Goal: Information Seeking & Learning: Check status

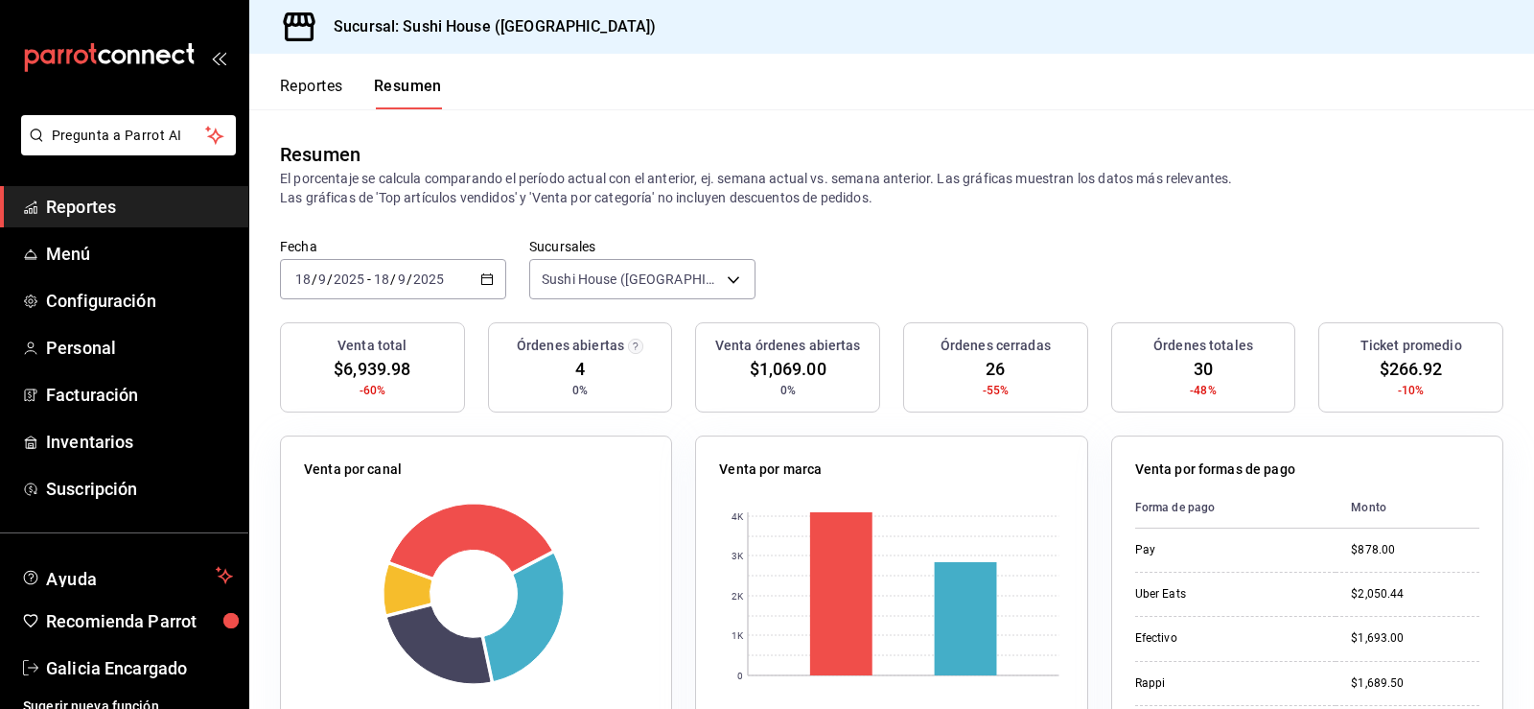
click at [299, 91] on button "Reportes" at bounding box center [311, 93] width 63 height 33
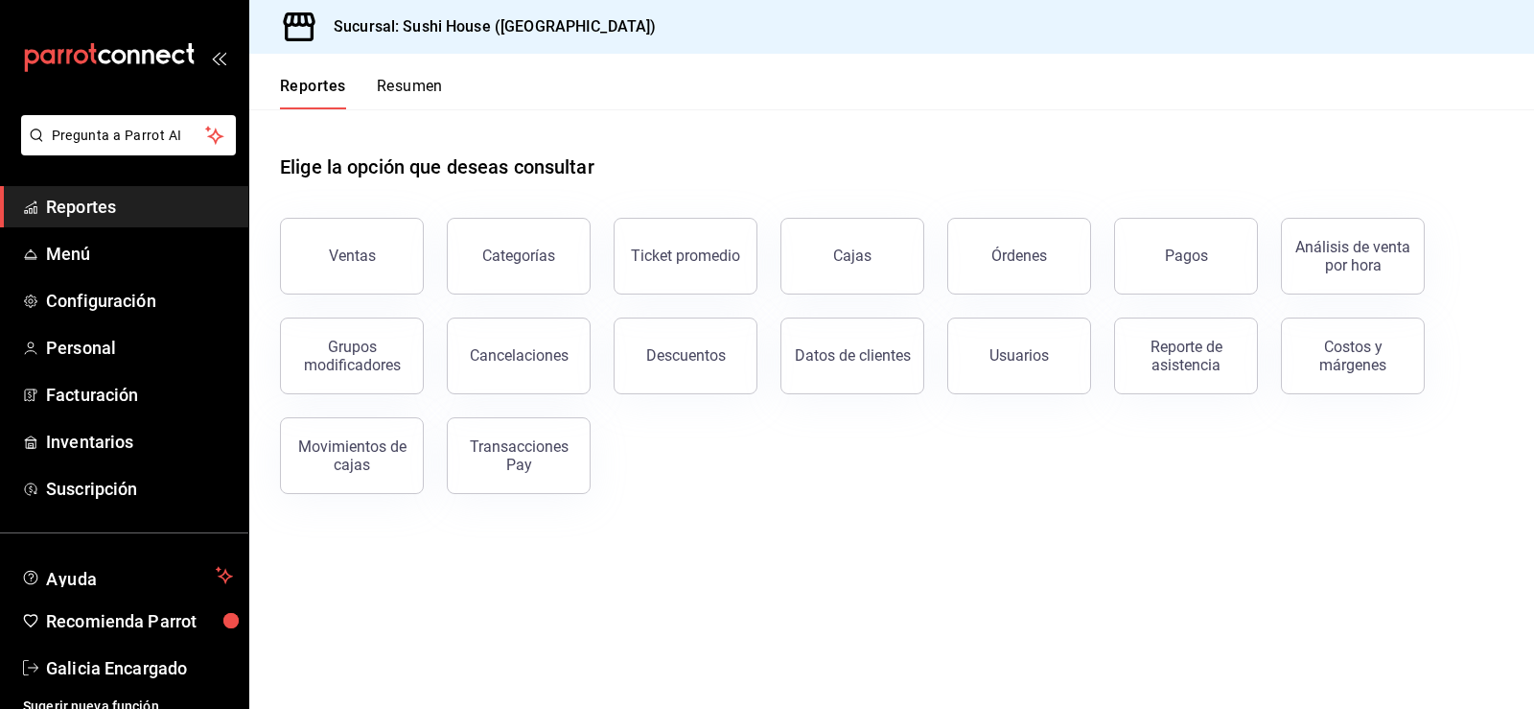
click at [387, 89] on button "Resumen" at bounding box center [410, 93] width 66 height 33
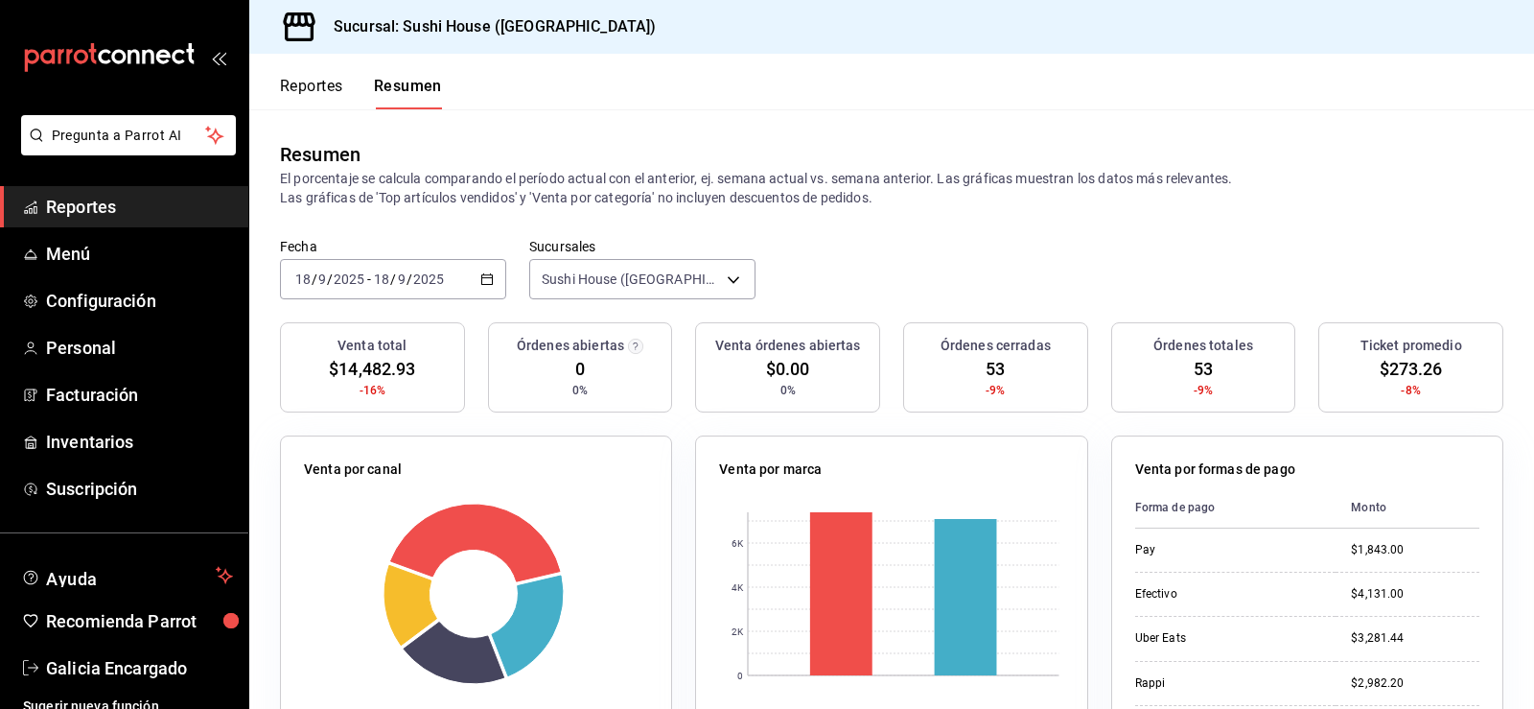
click at [332, 91] on button "Reportes" at bounding box center [311, 93] width 63 height 33
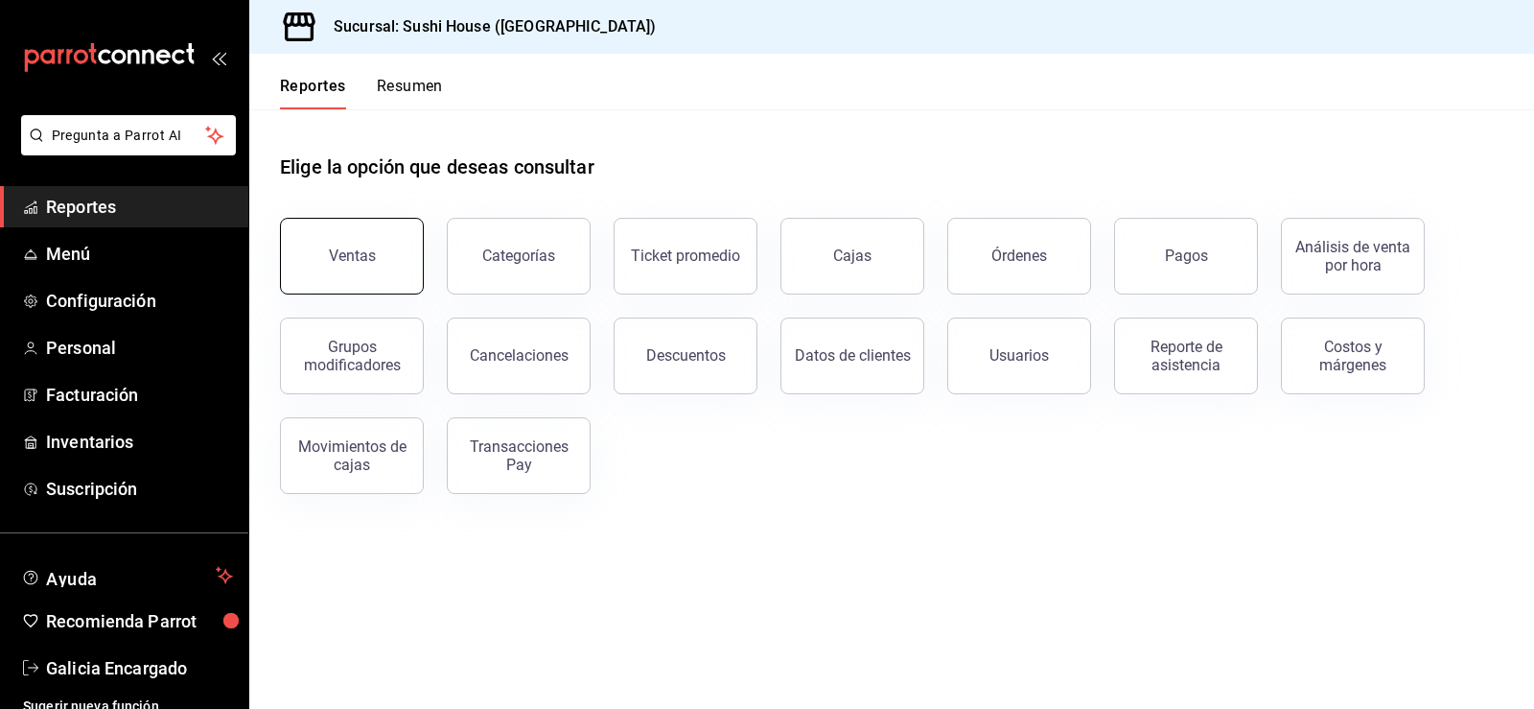
click at [415, 258] on button "Ventas" at bounding box center [352, 256] width 144 height 77
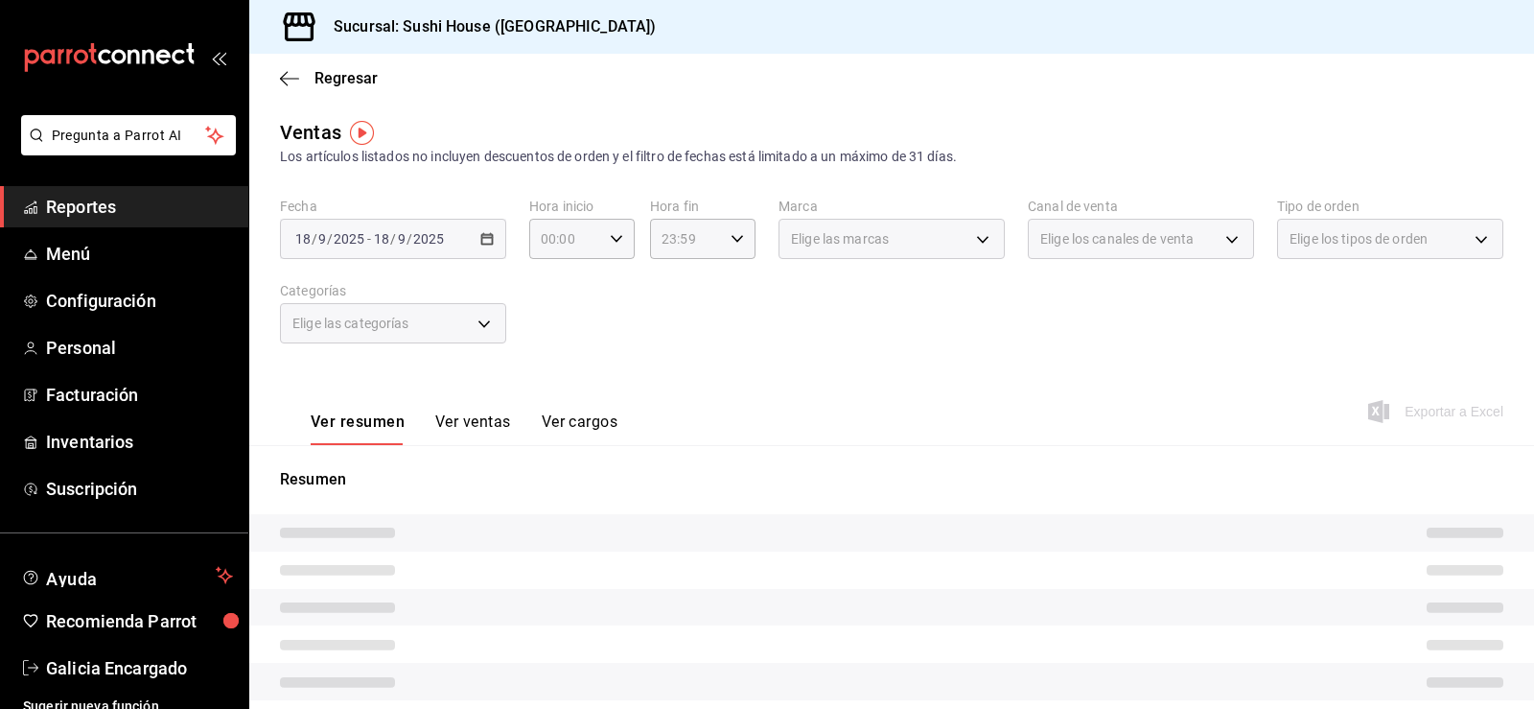
click at [1132, 230] on span "Elige los canales de venta" at bounding box center [1116, 238] width 153 height 19
click at [1134, 248] on span "Elige los canales de venta" at bounding box center [1116, 238] width 153 height 19
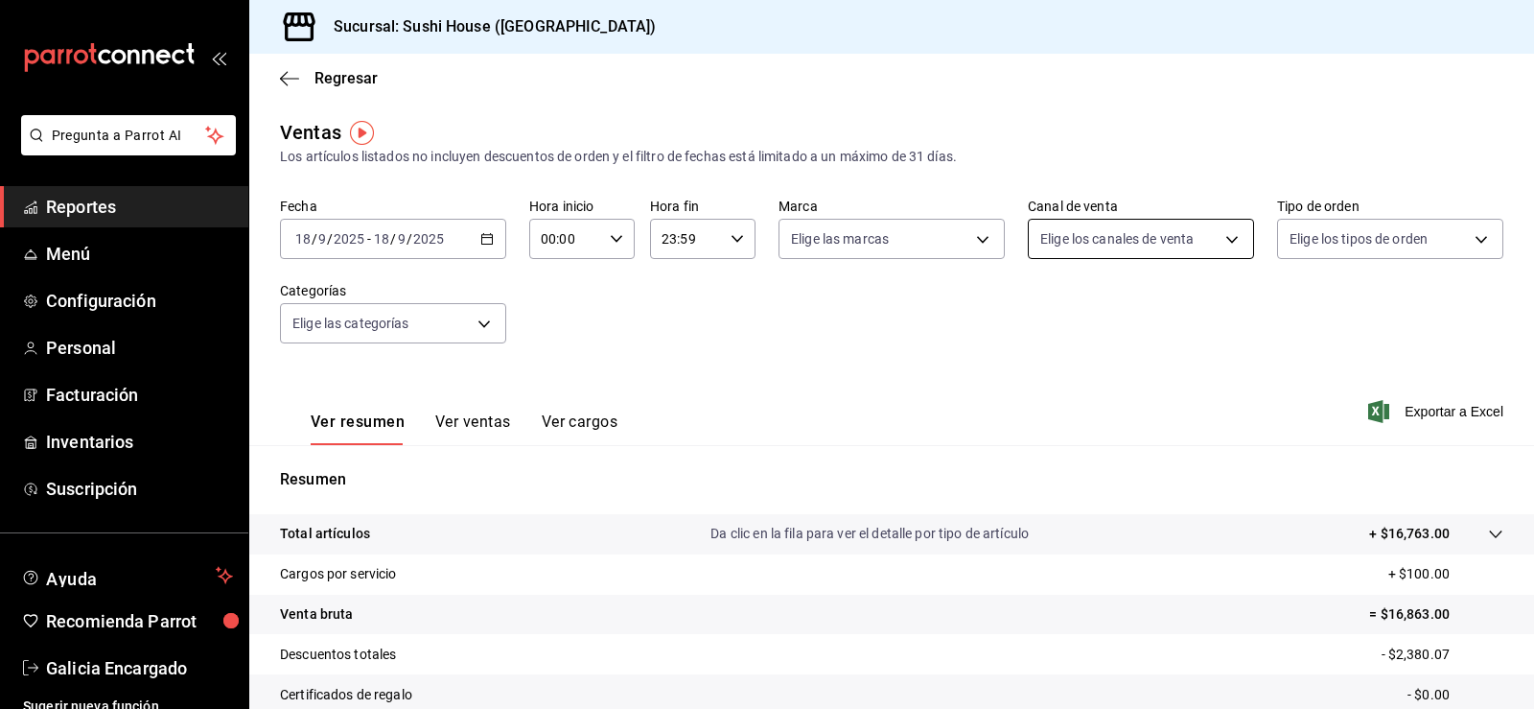
click at [1147, 248] on body "Pregunta a Parrot AI Reportes Menú Configuración Personal Facturación Inventari…" at bounding box center [767, 354] width 1534 height 709
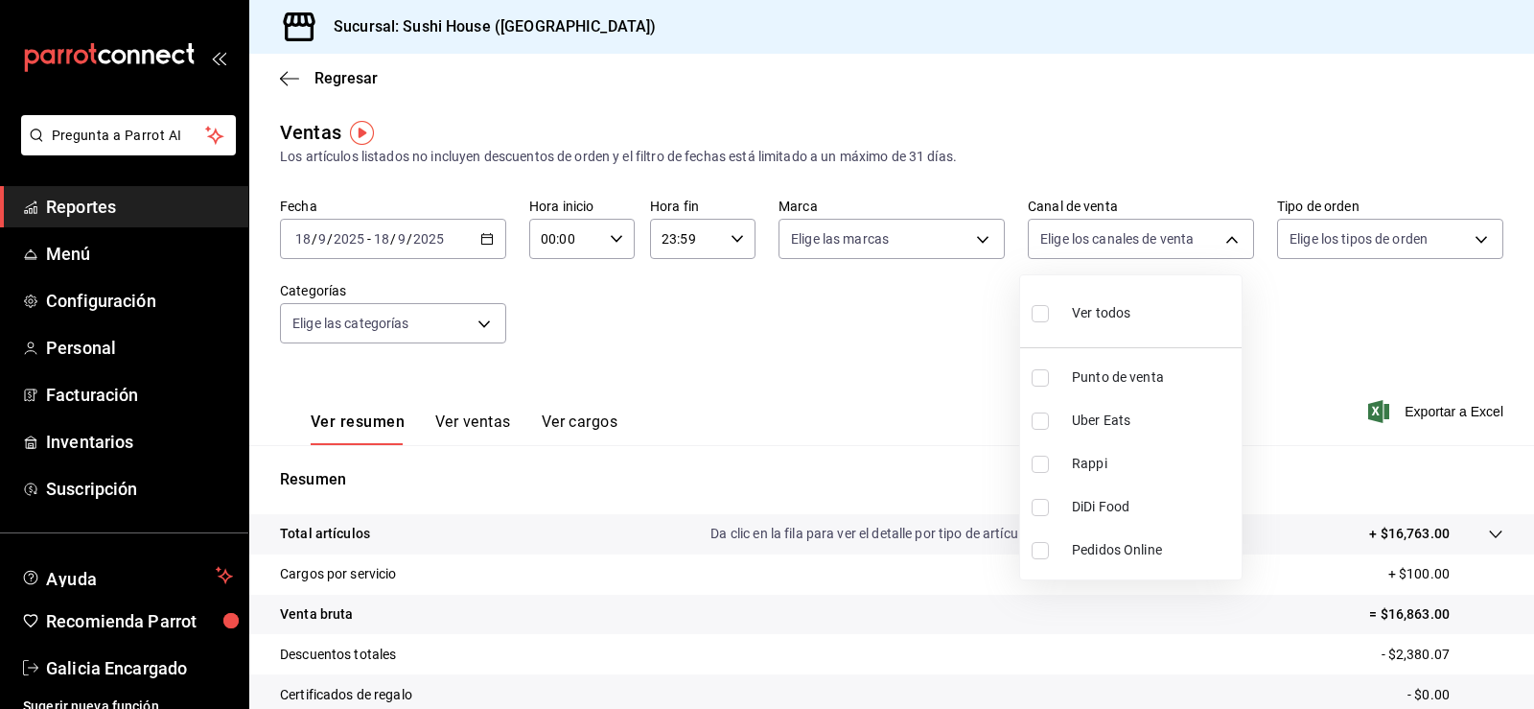
click at [1129, 476] on li "Rappi" at bounding box center [1130, 463] width 221 height 43
type input "RAPPI"
checkbox input "true"
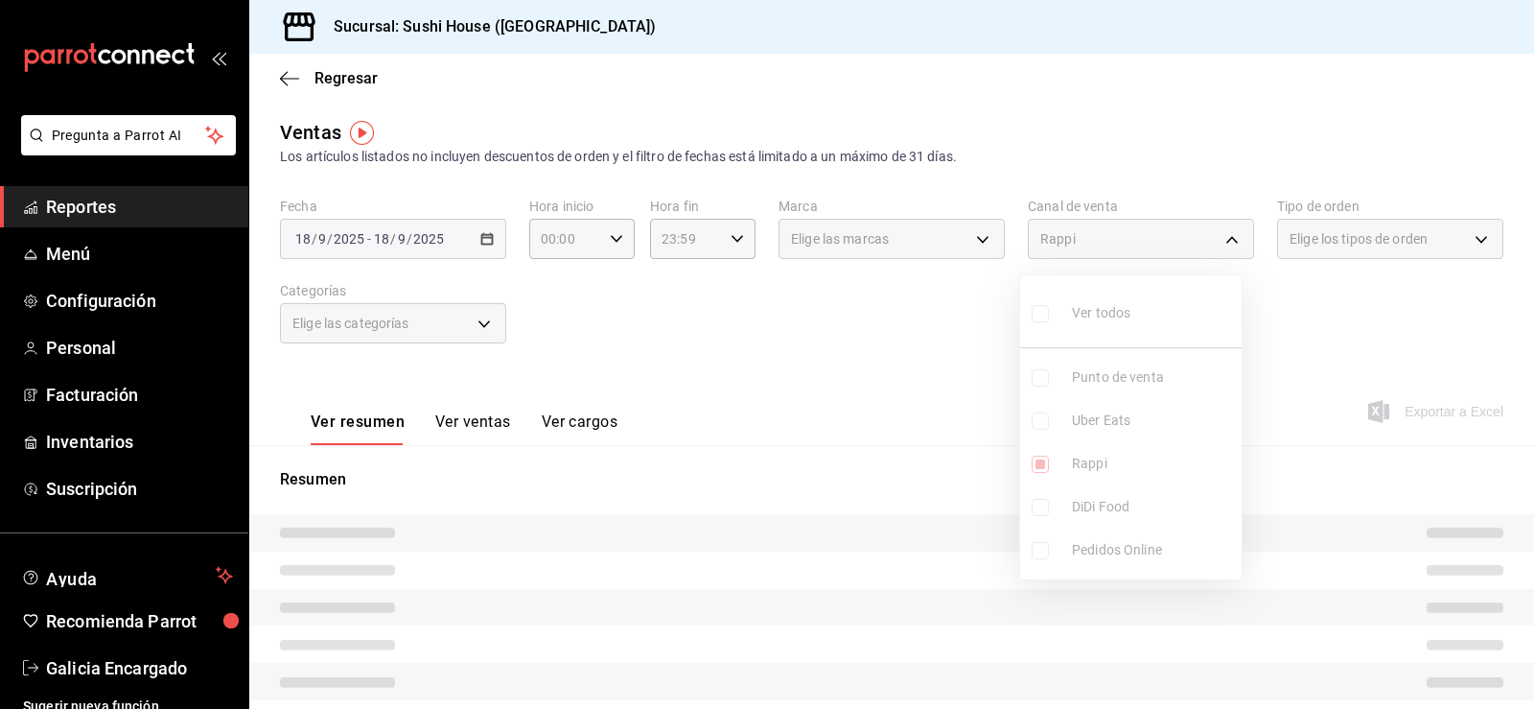
click at [800, 280] on div at bounding box center [767, 354] width 1534 height 709
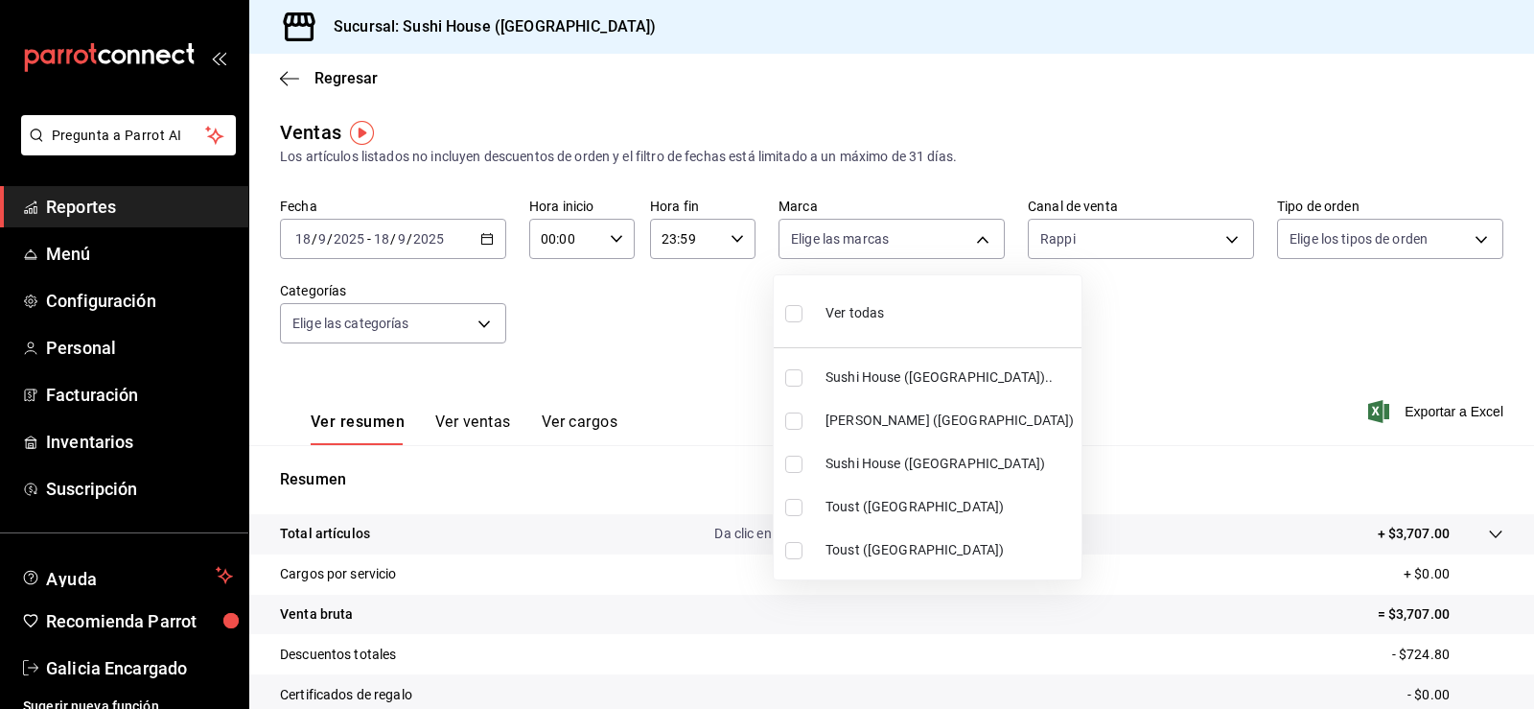
click at [824, 255] on body "Pregunta a Parrot AI Reportes Menú Configuración Personal Facturación Inventari…" at bounding box center [767, 354] width 1534 height 709
click at [877, 371] on span "Sushi House ([GEOGRAPHIC_DATA]).." at bounding box center [949, 377] width 248 height 20
type input "7dc1bbcc-c854-438a-98a7-f6be28febd34"
checkbox input "true"
click at [884, 462] on span "Sushi House ([GEOGRAPHIC_DATA])" at bounding box center [949, 463] width 248 height 20
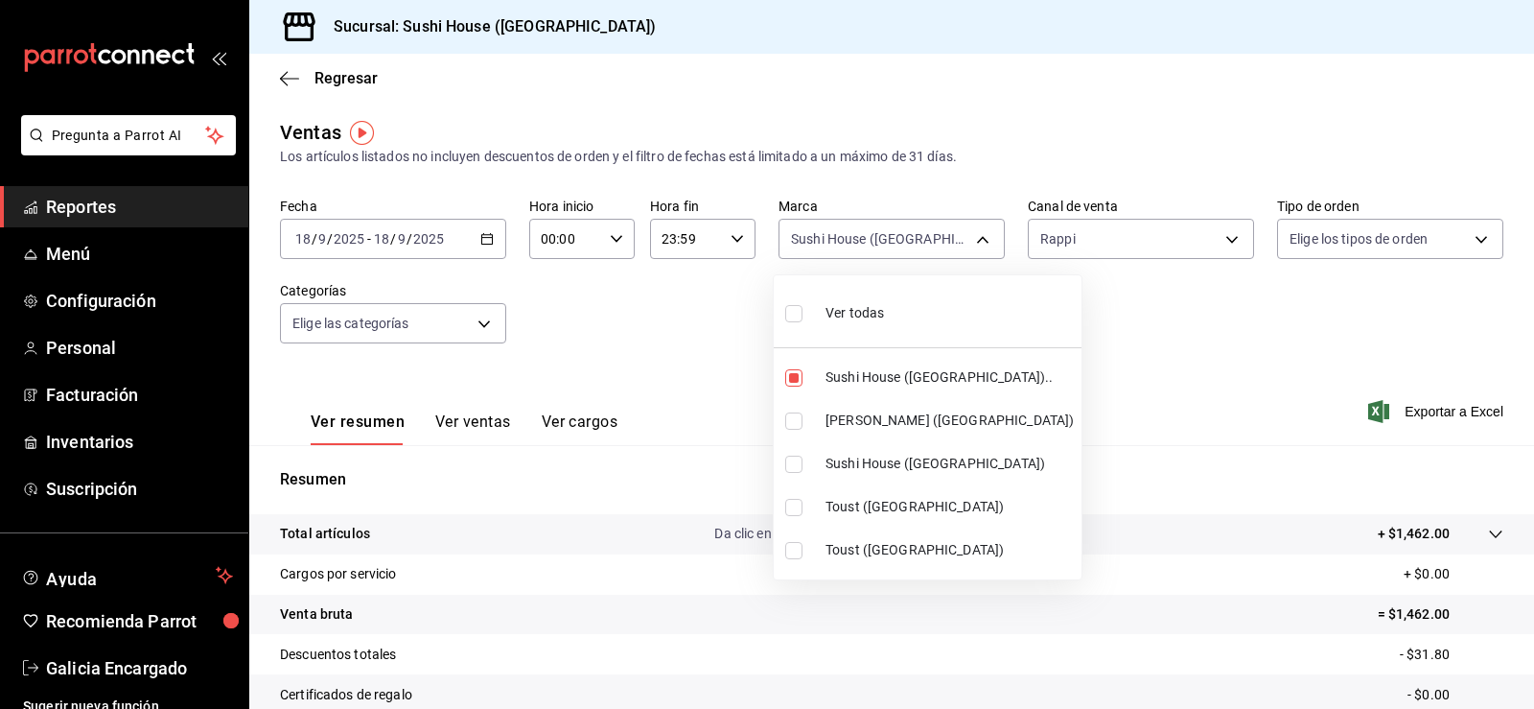
type input "7dc1bbcc-c854-438a-98a7-f6be28febd34,fc9d632e-e170-447e-9cd5-70bd0bb3e59f"
checkbox input "true"
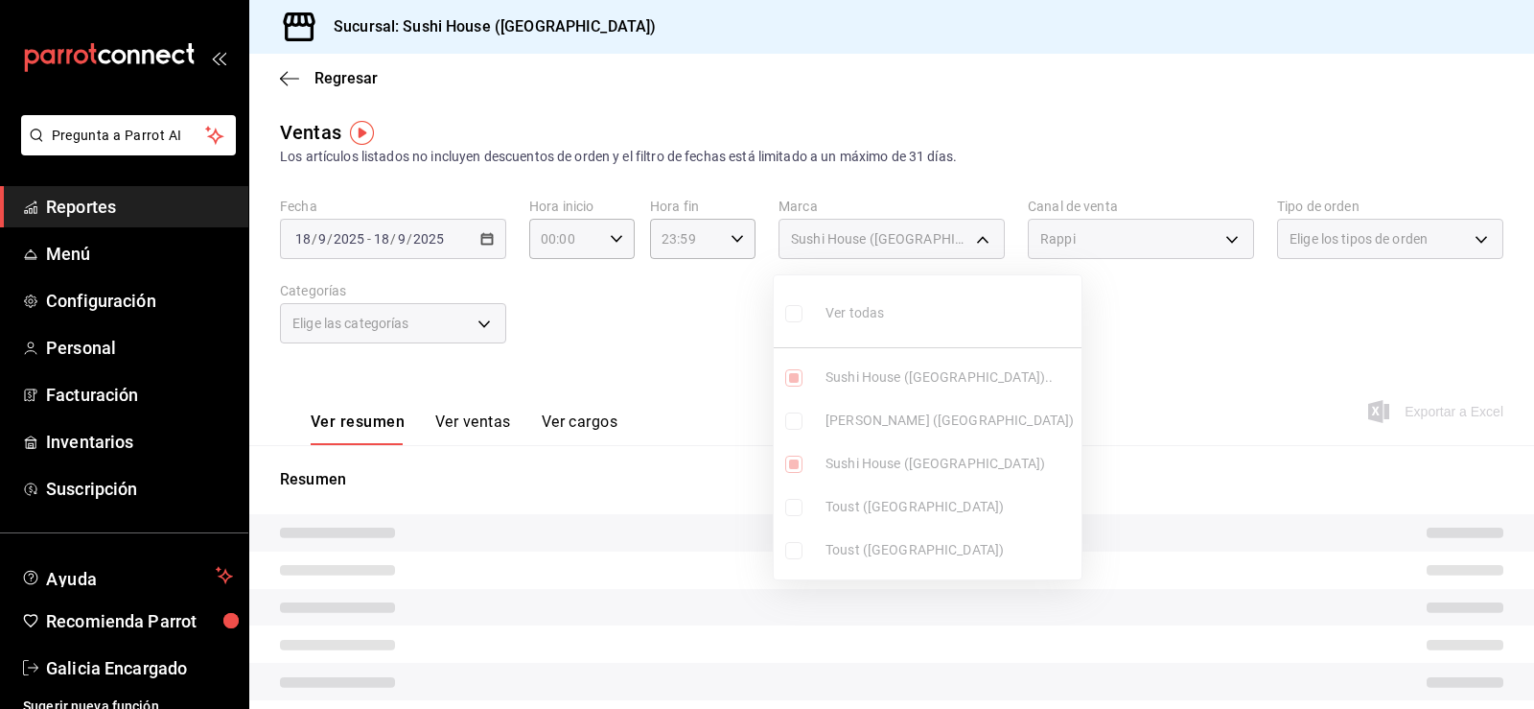
click at [1131, 369] on div at bounding box center [767, 354] width 1534 height 709
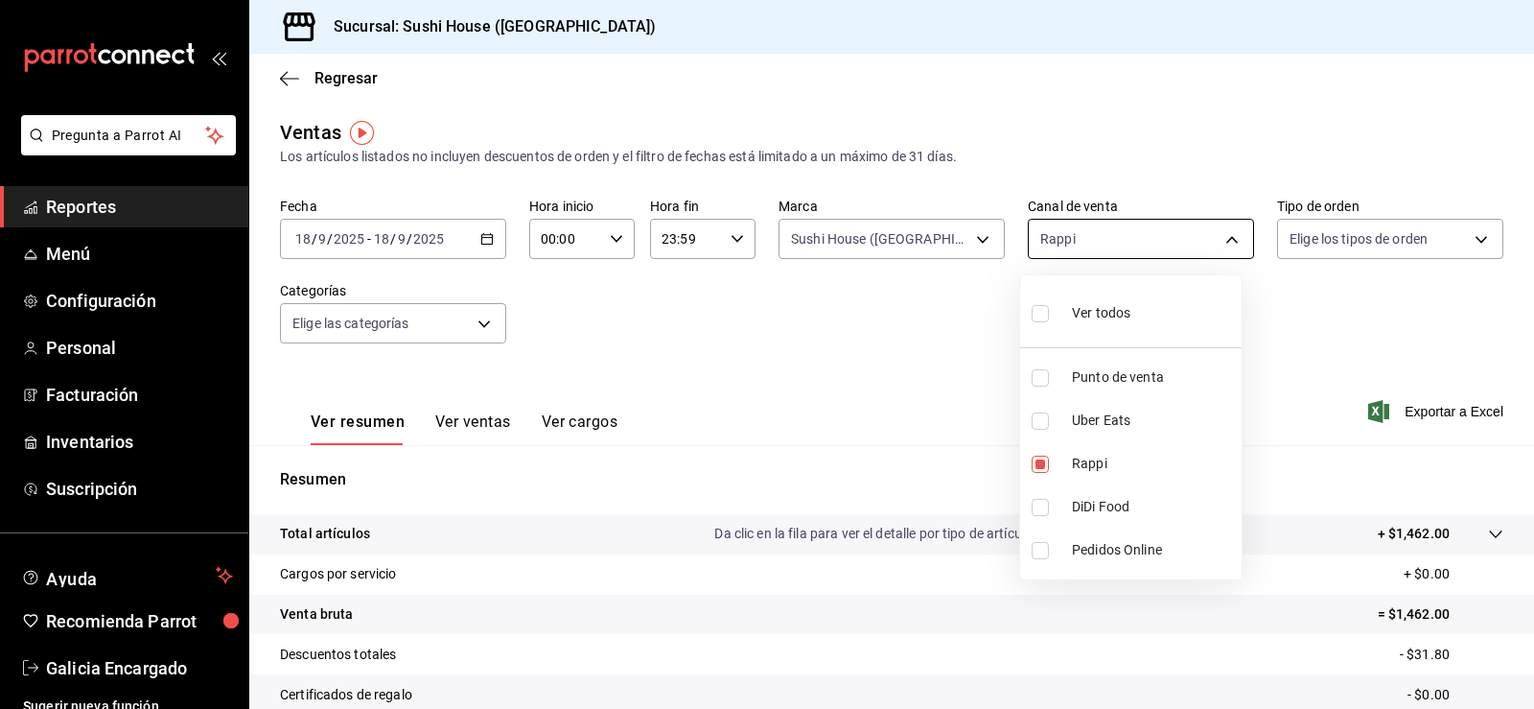
click at [1102, 244] on body "Pregunta a Parrot AI Reportes Menú Configuración Personal Facturación Inventari…" at bounding box center [767, 354] width 1534 height 709
click at [1098, 521] on li "DiDi Food" at bounding box center [1130, 506] width 221 height 43
type input "RAPPI,DIDI_FOOD"
checkbox input "true"
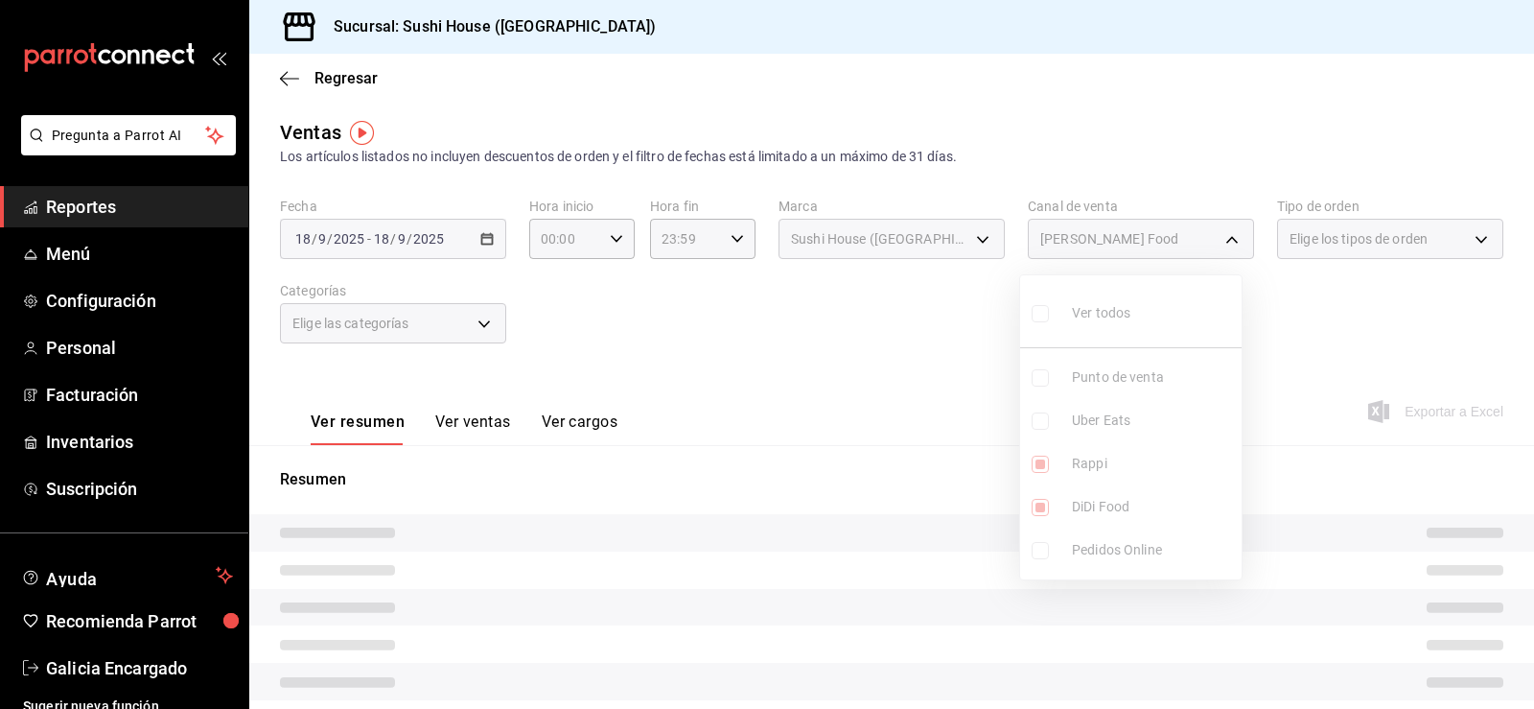
click at [1100, 470] on ul "Ver todos Punto de venta Uber Eats Rappi DiDi Food Pedidos Online" at bounding box center [1130, 427] width 221 height 304
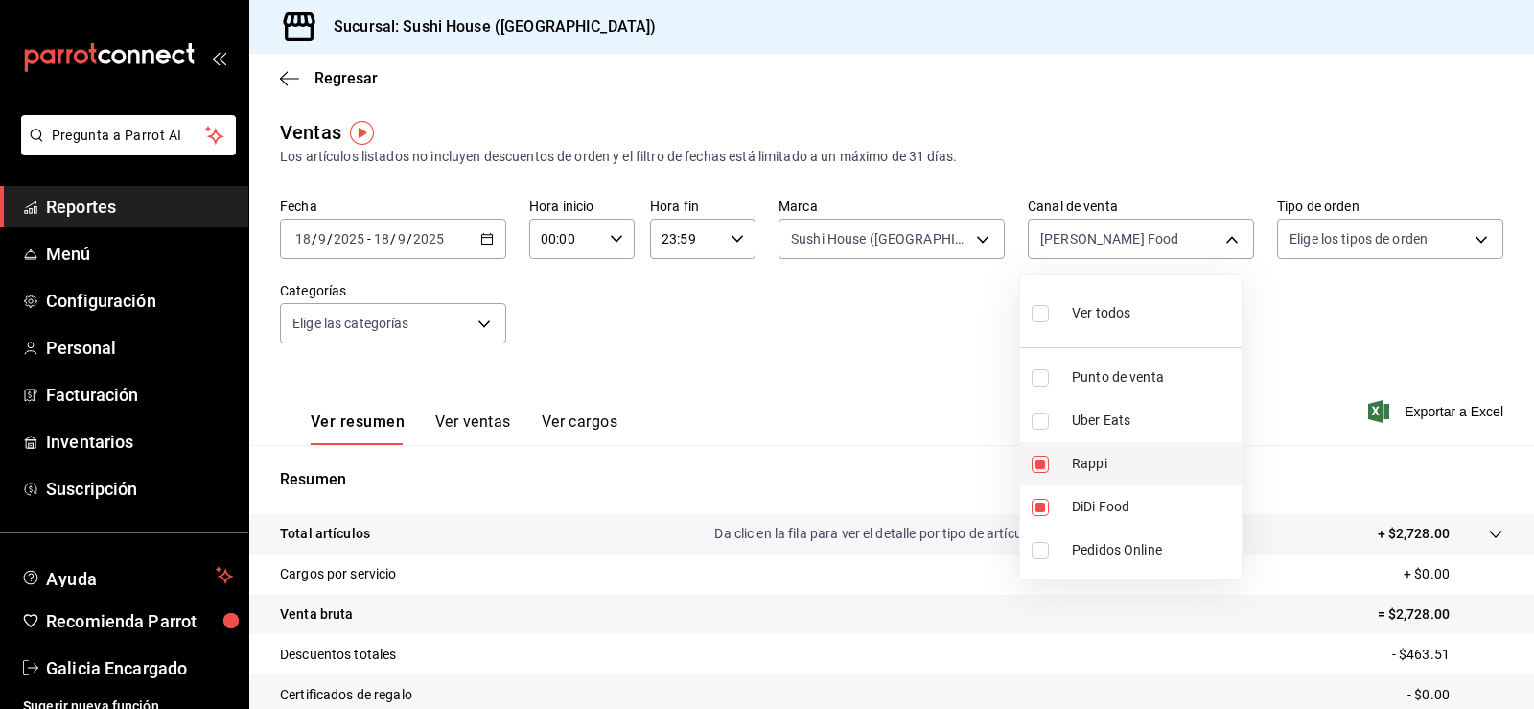
click at [1044, 455] on input "checkbox" at bounding box center [1040, 463] width 17 height 17
checkbox input "false"
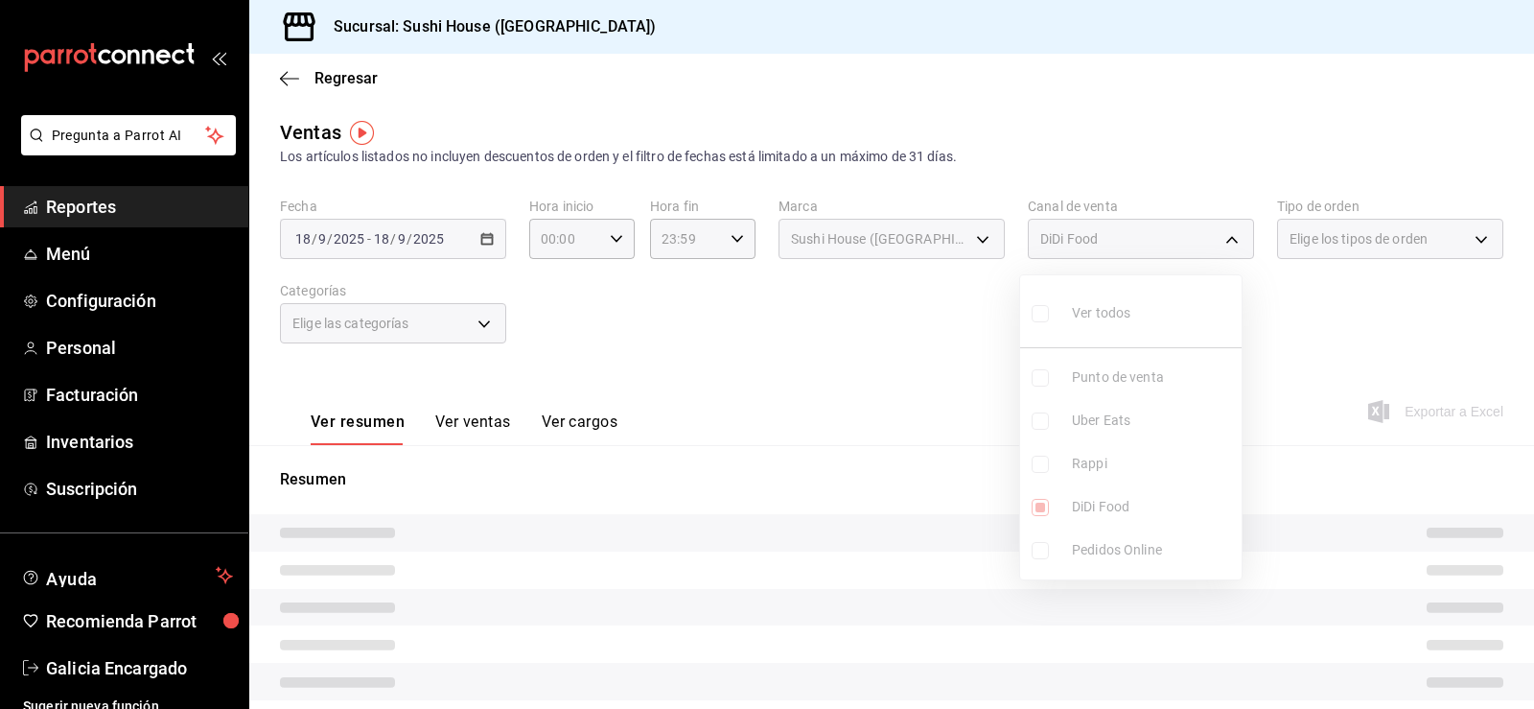
click at [897, 361] on div at bounding box center [767, 354] width 1534 height 709
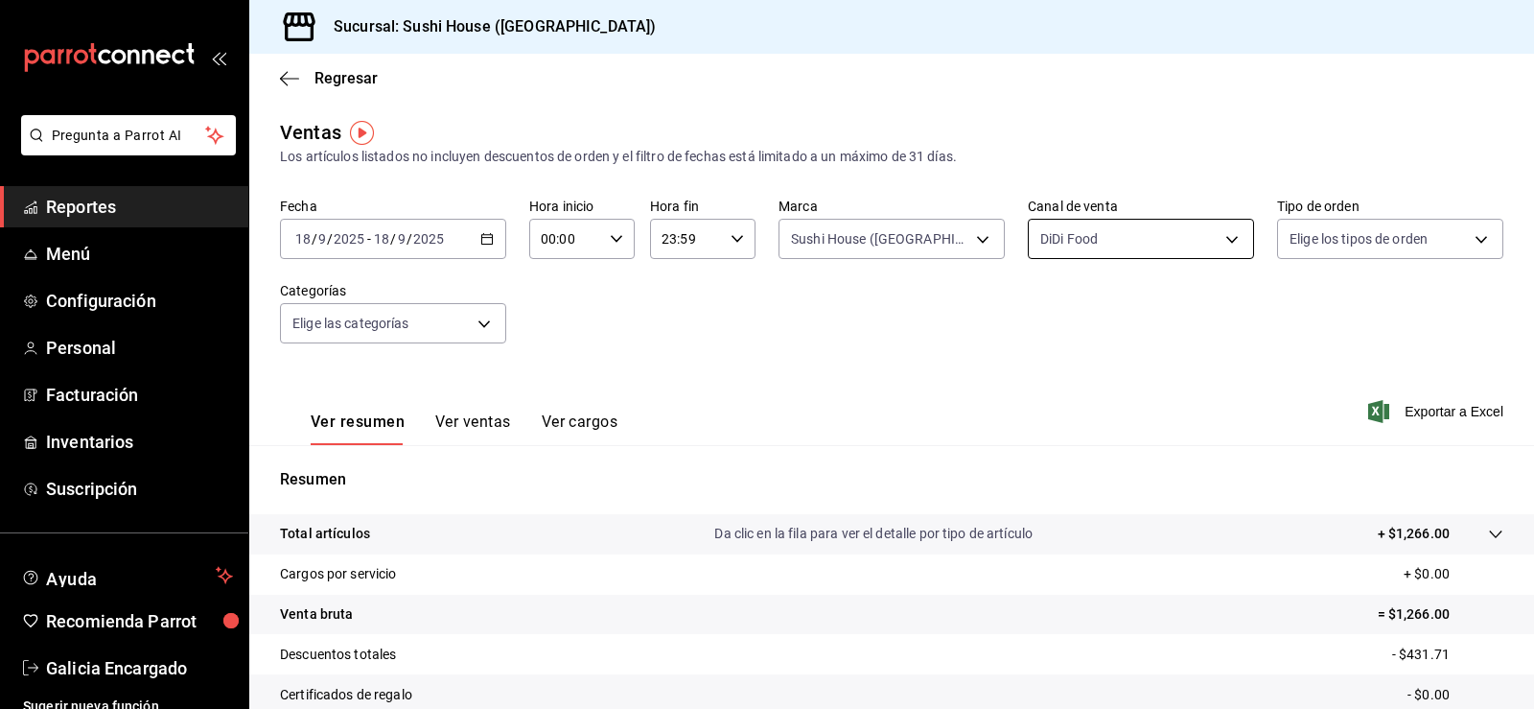
click at [1160, 236] on body "Pregunta a Parrot AI Reportes Menú Configuración Personal Facturación Inventari…" at bounding box center [767, 354] width 1534 height 709
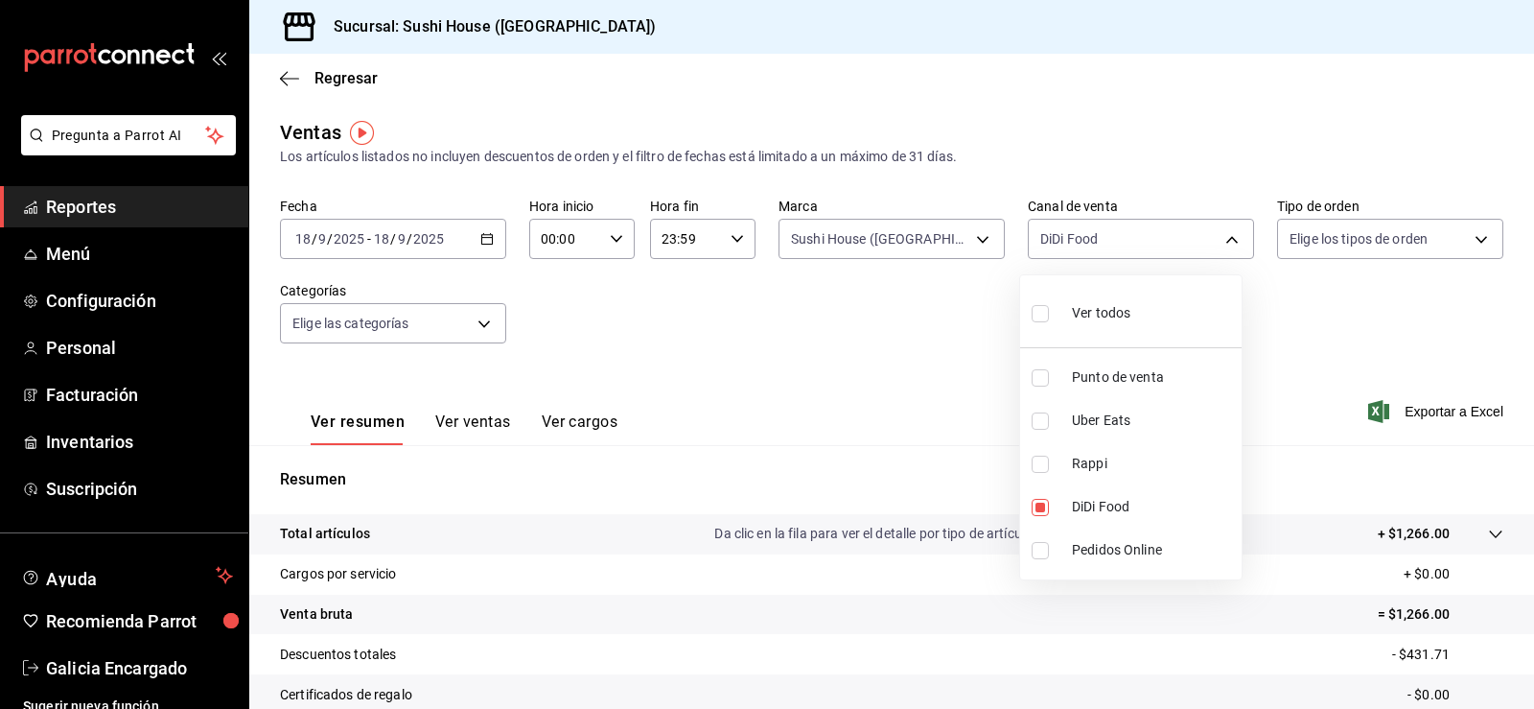
click at [1134, 430] on li "Uber Eats" at bounding box center [1130, 420] width 221 height 43
type input "DIDI_FOOD,UBER_EATS"
checkbox input "true"
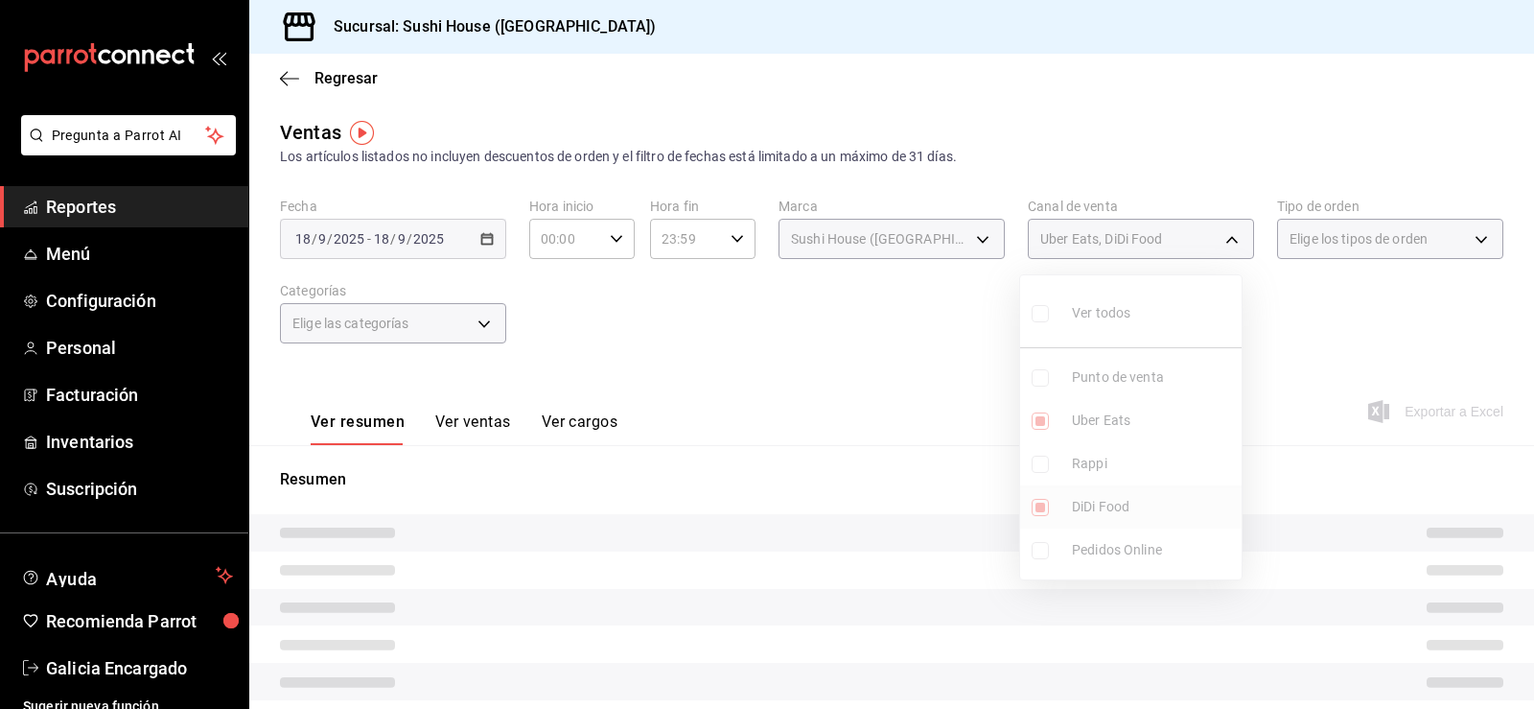
click at [1128, 500] on ul "Ver todos Punto de venta Uber Eats Rappi DiDi Food Pedidos Online" at bounding box center [1130, 427] width 221 height 304
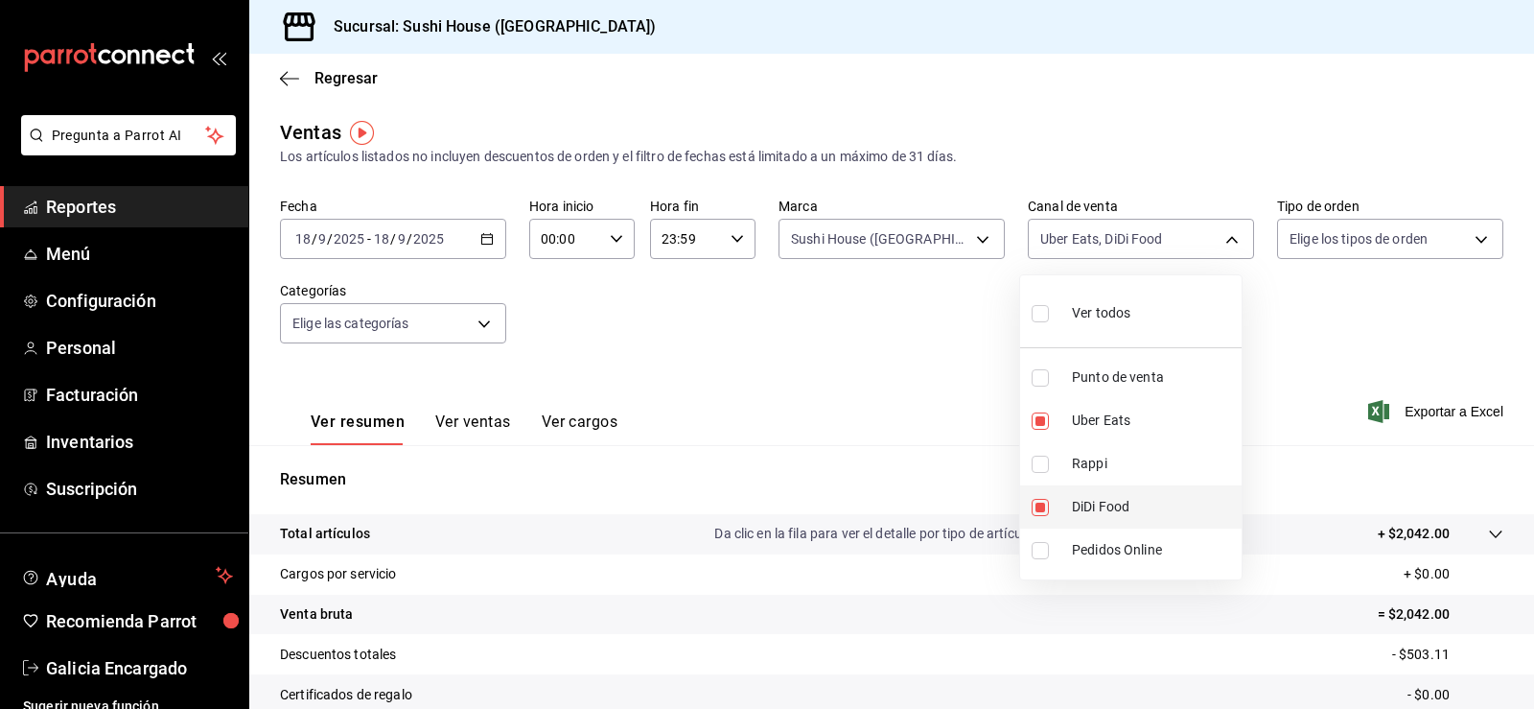
click at [1121, 493] on li "DiDi Food" at bounding box center [1130, 506] width 221 height 43
type input "UBER_EATS"
checkbox input "false"
click at [1408, 299] on div at bounding box center [767, 354] width 1534 height 709
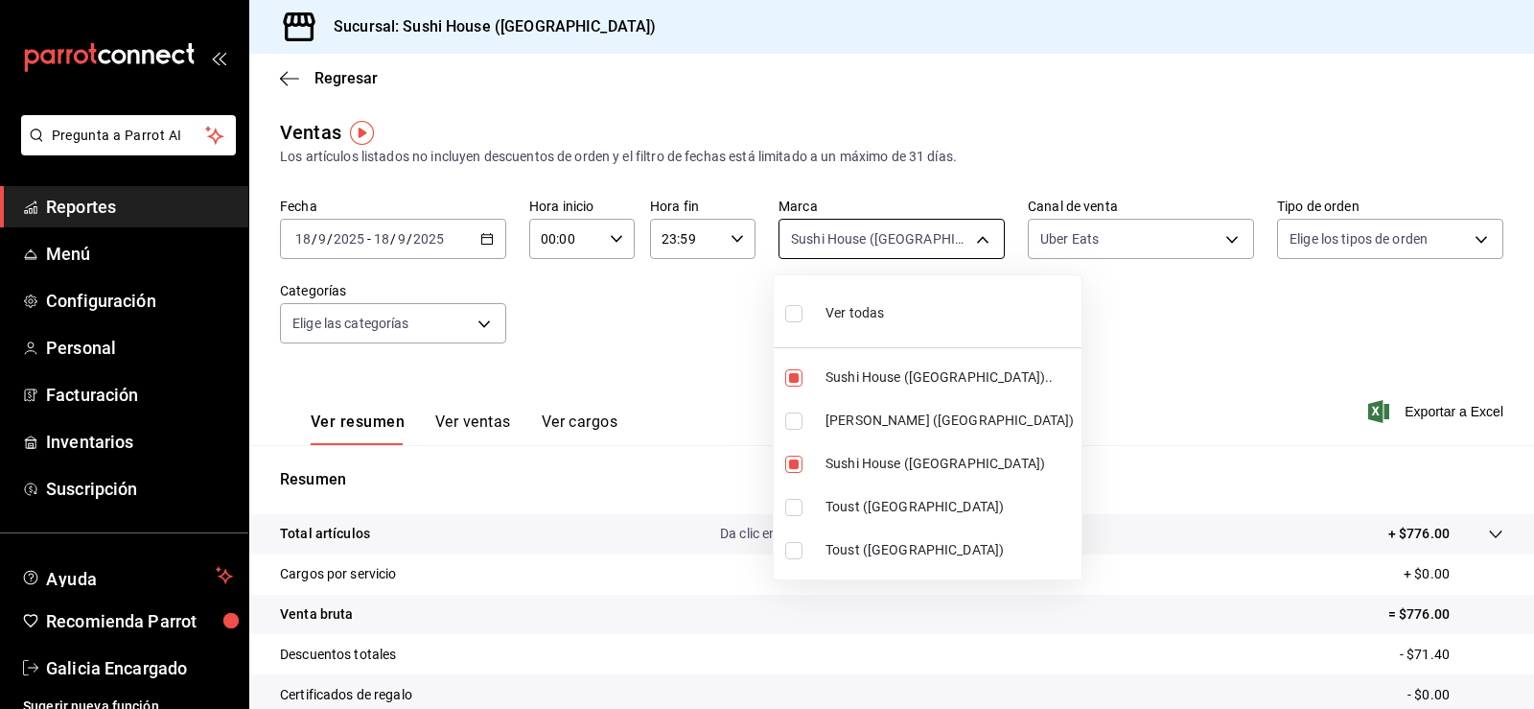
click at [978, 241] on body "Pregunta a Parrot AI Reportes Menú Configuración Personal Facturación Inventari…" at bounding box center [767, 354] width 1534 height 709
click at [837, 390] on li "Sushi House ([GEOGRAPHIC_DATA]).." at bounding box center [928, 377] width 308 height 43
type input "fc9d632e-e170-447e-9cd5-70bd0bb3e59f"
checkbox input "false"
click at [846, 422] on span "[PERSON_NAME] ([GEOGRAPHIC_DATA])" at bounding box center [949, 420] width 248 height 20
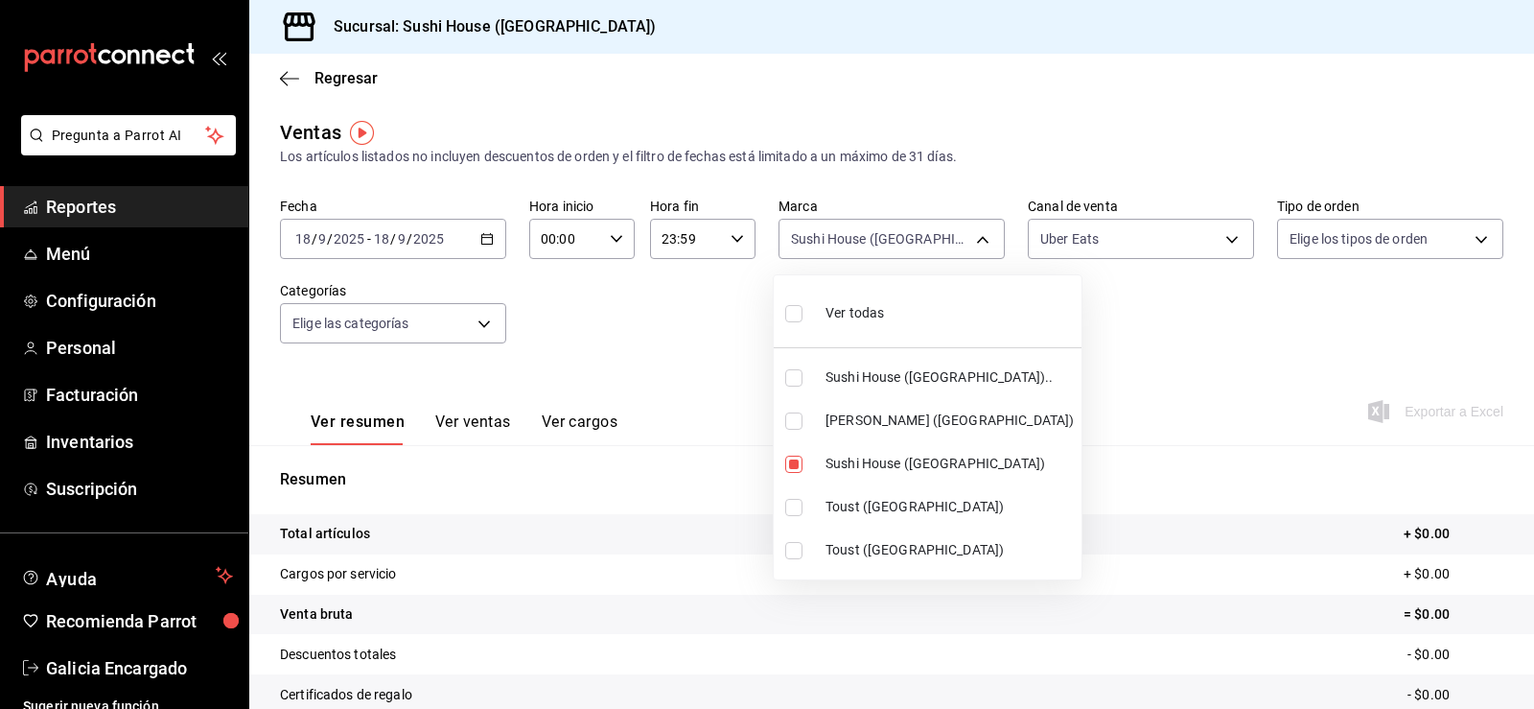
type input "fc9d632e-e170-447e-9cd5-70bd0bb3e59f,74f618c1-62af-4f1c-9f59-932c5bb3cccb"
checkbox input "true"
click at [1200, 302] on div at bounding box center [767, 354] width 1534 height 709
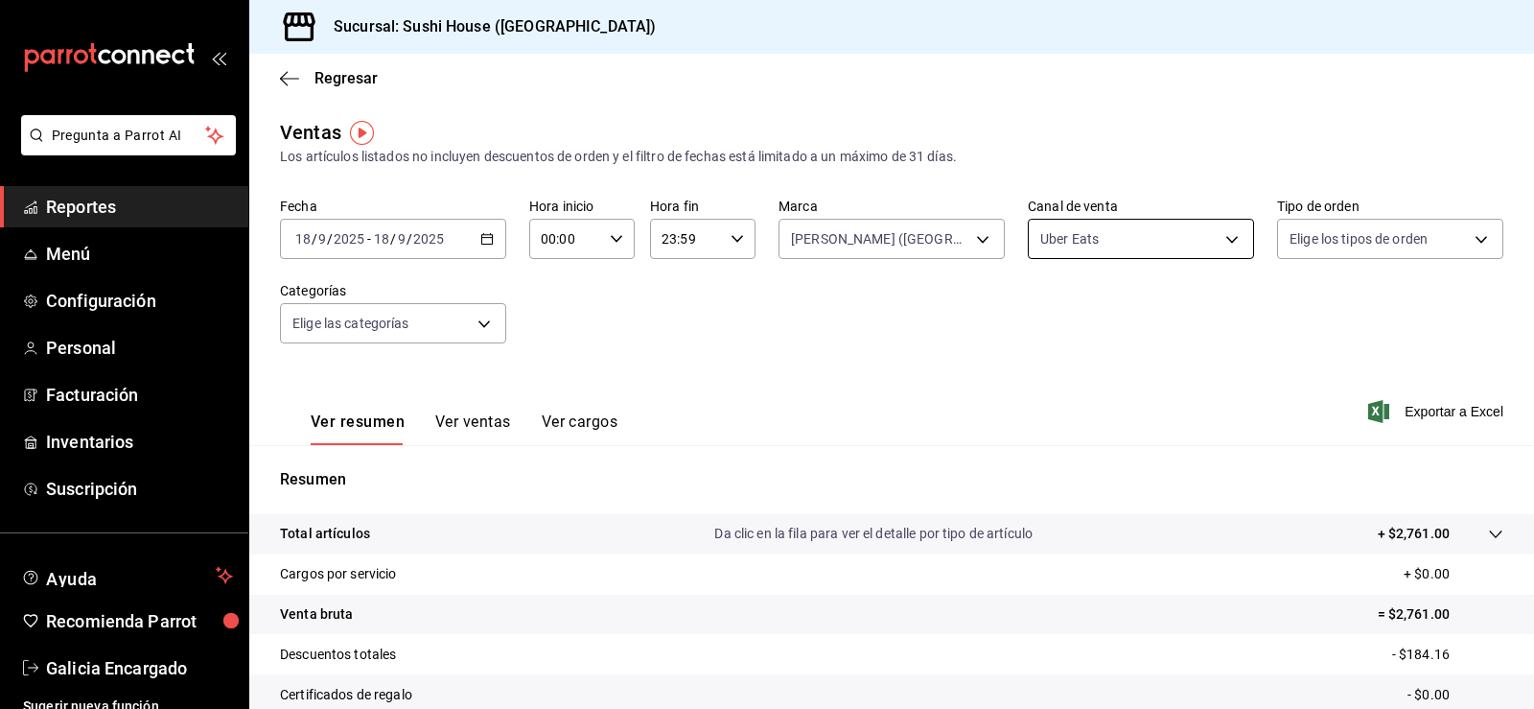
click at [1208, 230] on body "Pregunta a Parrot AI Reportes Menú Configuración Personal Facturación Inventari…" at bounding box center [767, 354] width 1534 height 709
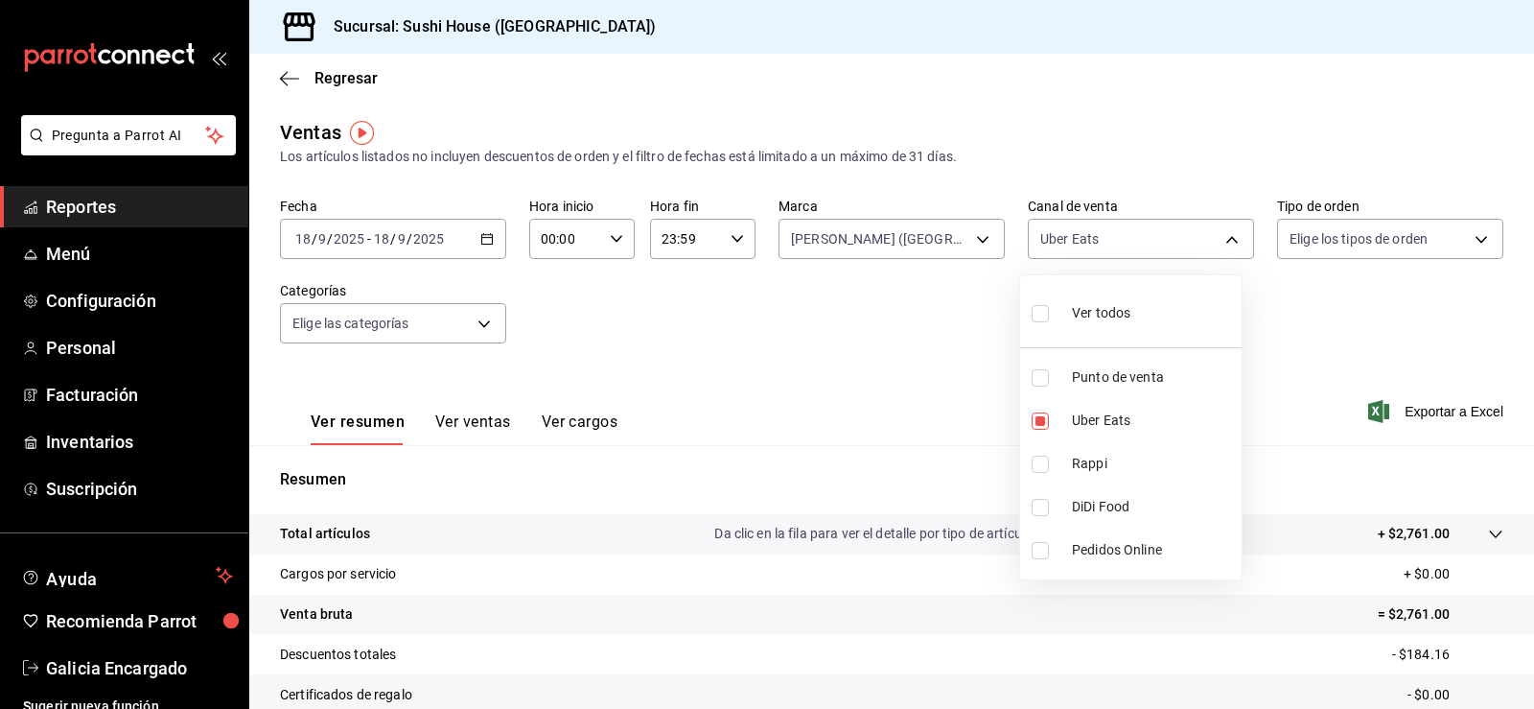
click at [1161, 500] on span "DiDi Food" at bounding box center [1153, 507] width 162 height 20
type input "UBER_EATS,DIDI_FOOD"
checkbox input "true"
click at [1124, 427] on span "Uber Eats" at bounding box center [1153, 420] width 162 height 20
type input "DIDI_FOOD"
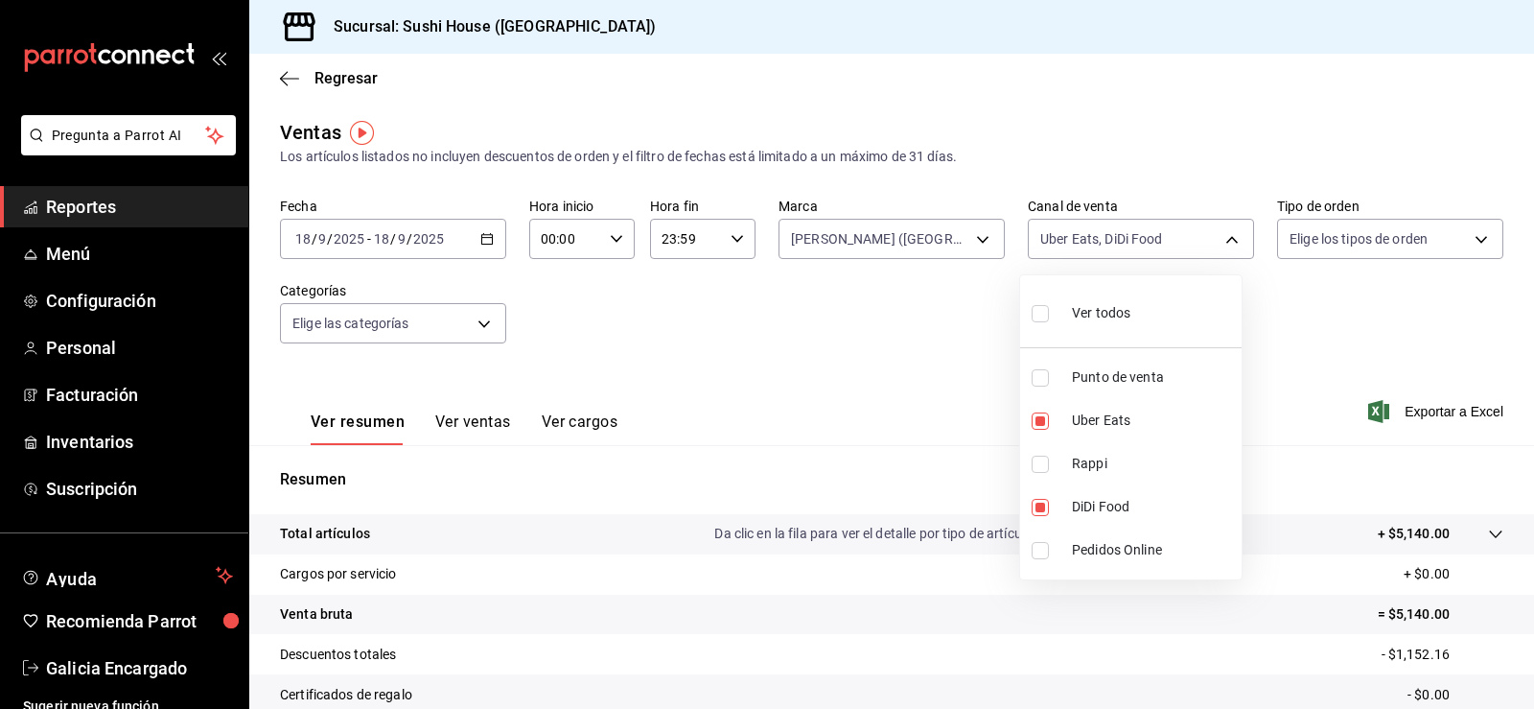
checkbox input "false"
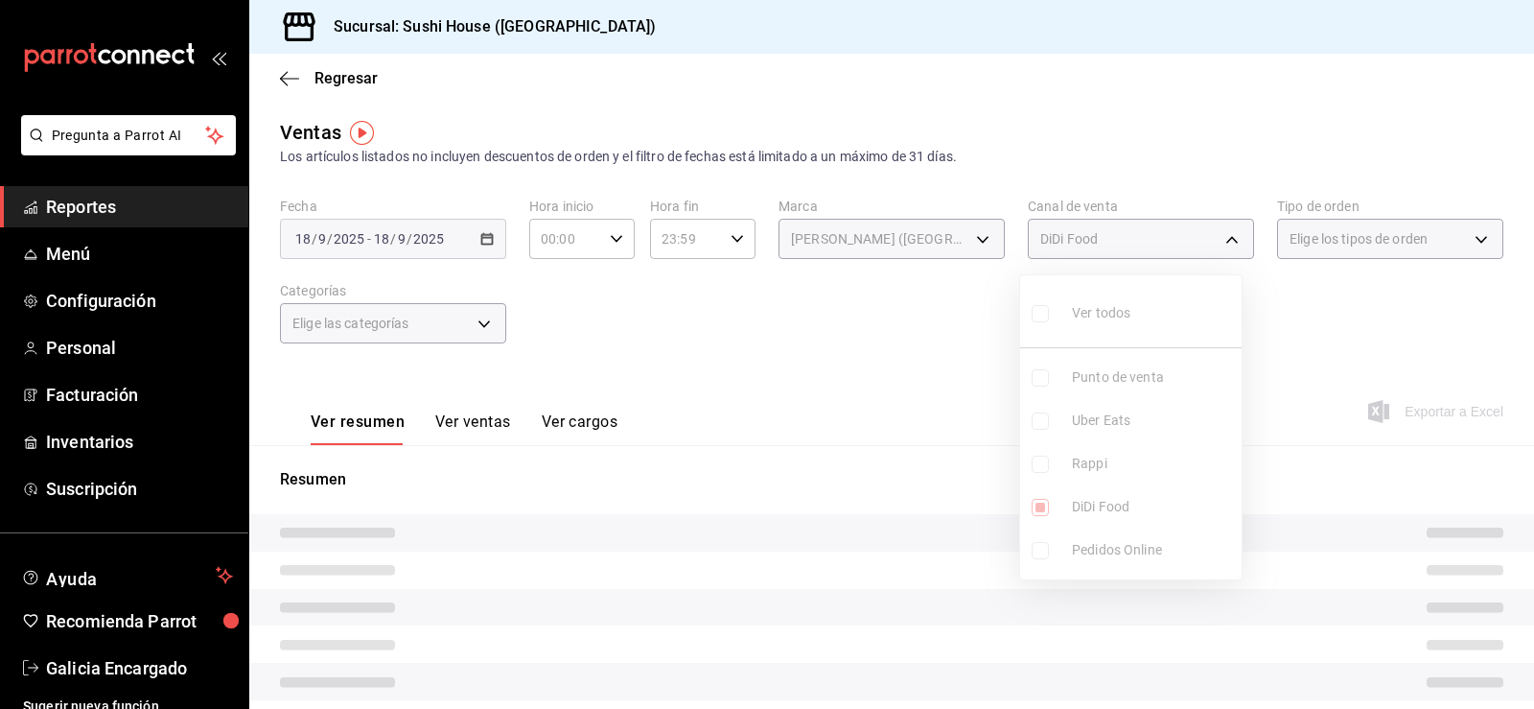
click at [1533, 255] on div at bounding box center [767, 354] width 1534 height 709
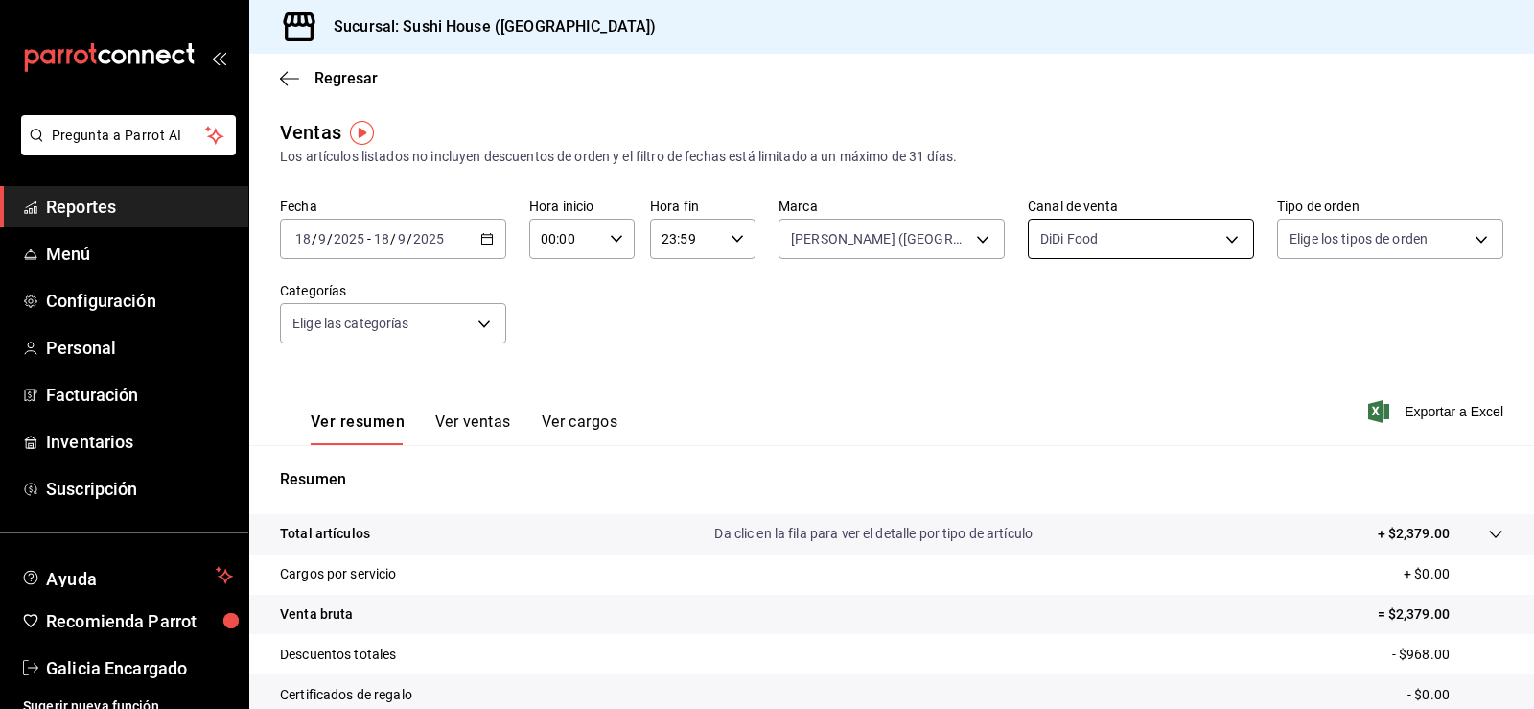
click at [1161, 235] on body "Pregunta a Parrot AI Reportes Menú Configuración Personal Facturación Inventari…" at bounding box center [767, 354] width 1534 height 709
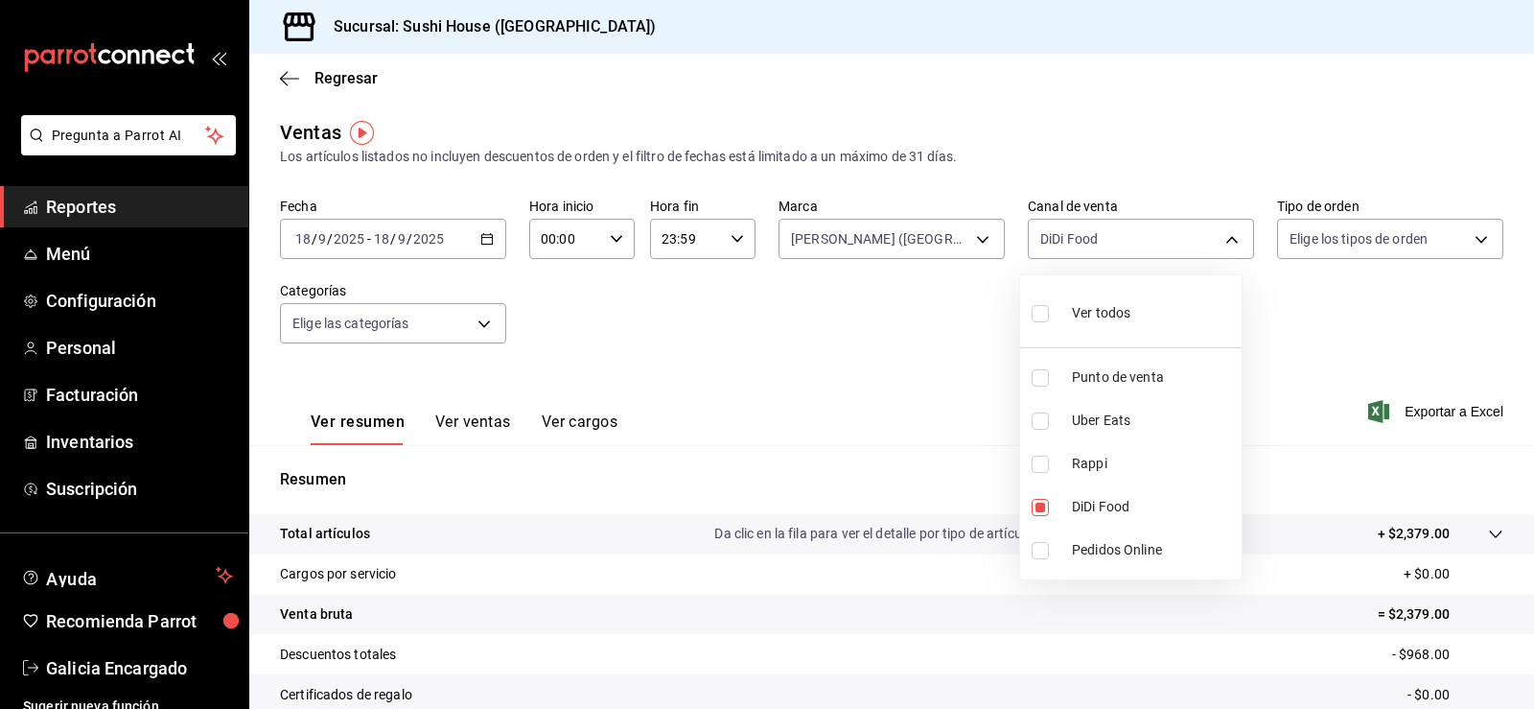
click at [1093, 449] on li "Rappi" at bounding box center [1130, 463] width 221 height 43
type input "DIDI_FOOD,RAPPI"
checkbox input "true"
click at [1118, 507] on span "DiDi Food" at bounding box center [1153, 507] width 162 height 20
type input "RAPPI"
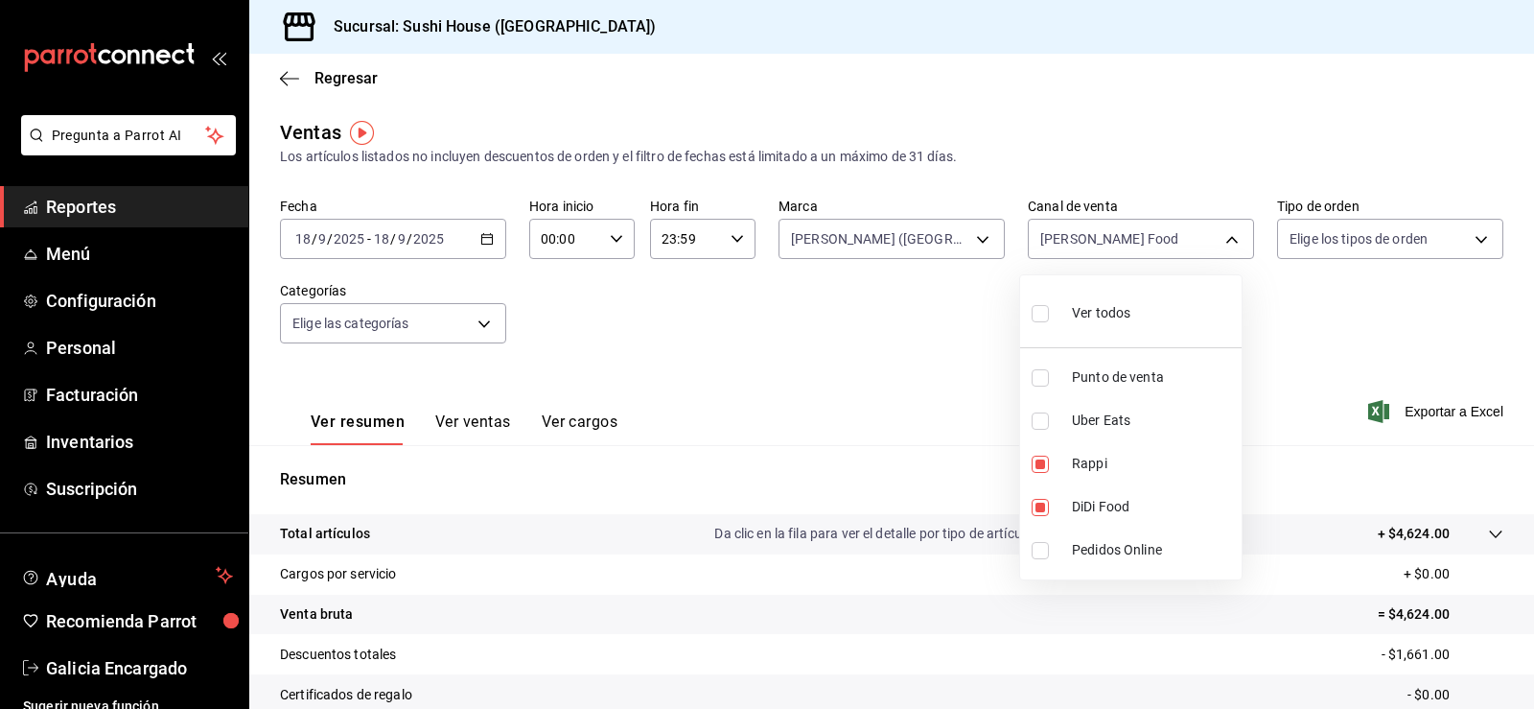
checkbox input "false"
click at [961, 231] on div at bounding box center [767, 354] width 1534 height 709
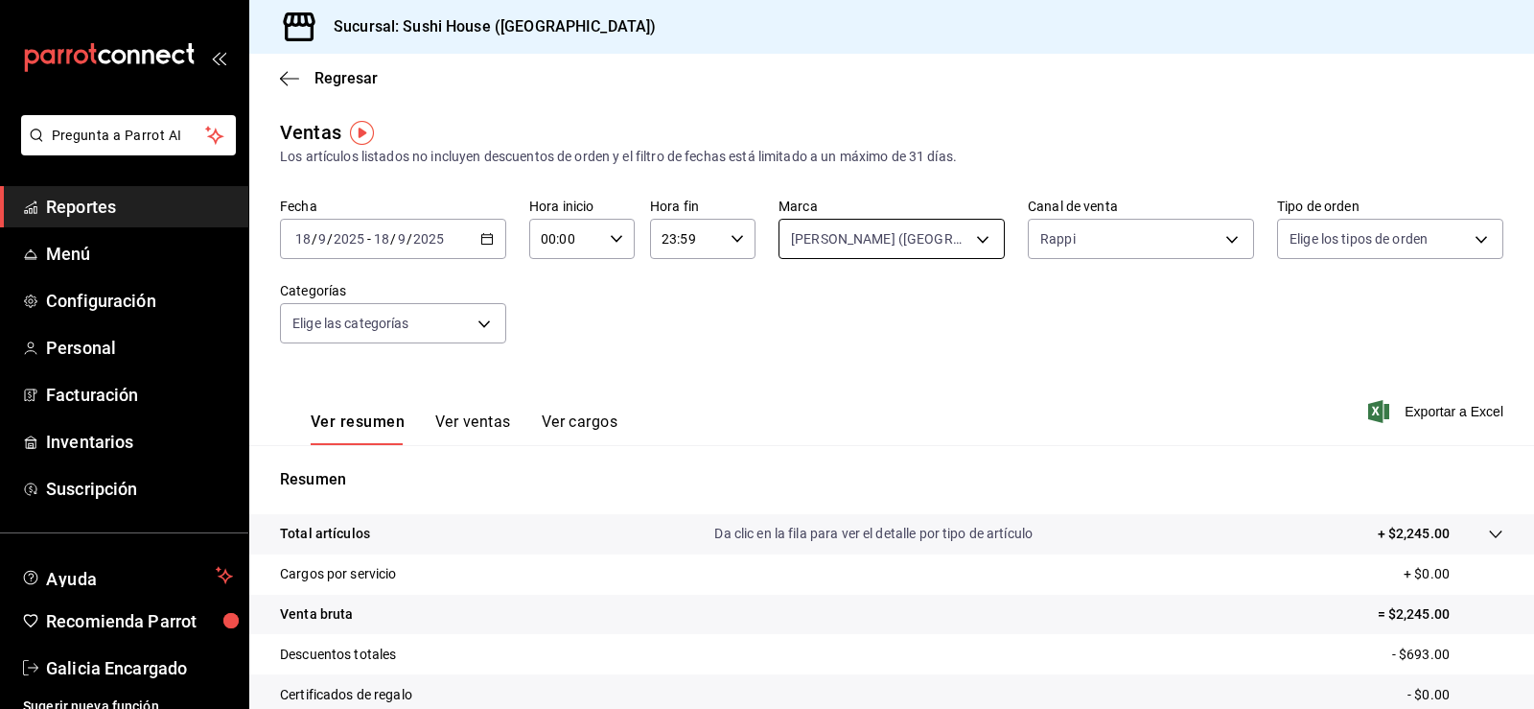
click at [977, 256] on body "Pregunta a Parrot AI Reportes Menú Configuración Personal Facturación Inventari…" at bounding box center [767, 354] width 1534 height 709
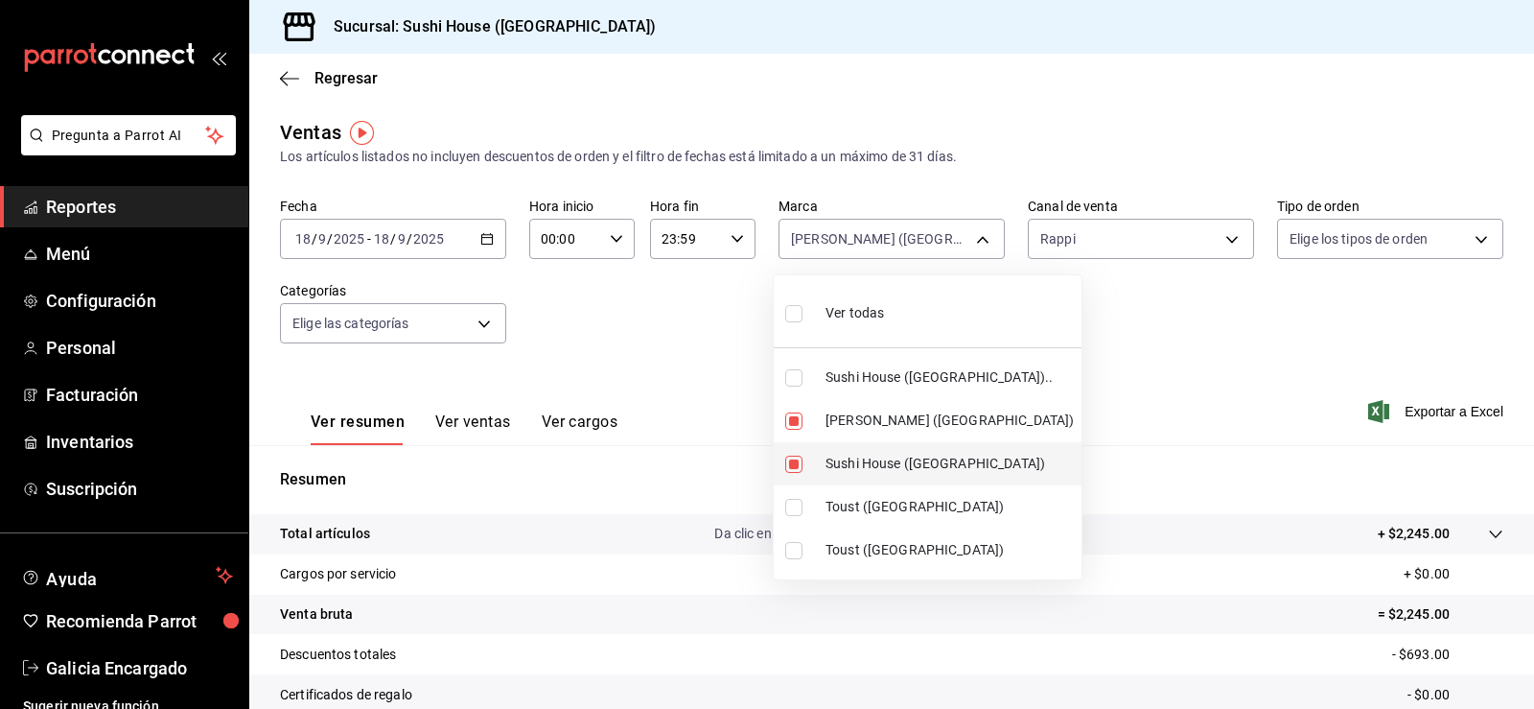
click at [907, 453] on span "Sushi House ([GEOGRAPHIC_DATA])" at bounding box center [949, 463] width 248 height 20
type input "74f618c1-62af-4f1c-9f59-932c5bb3cccb"
checkbox input "false"
click at [1327, 285] on div at bounding box center [767, 354] width 1534 height 709
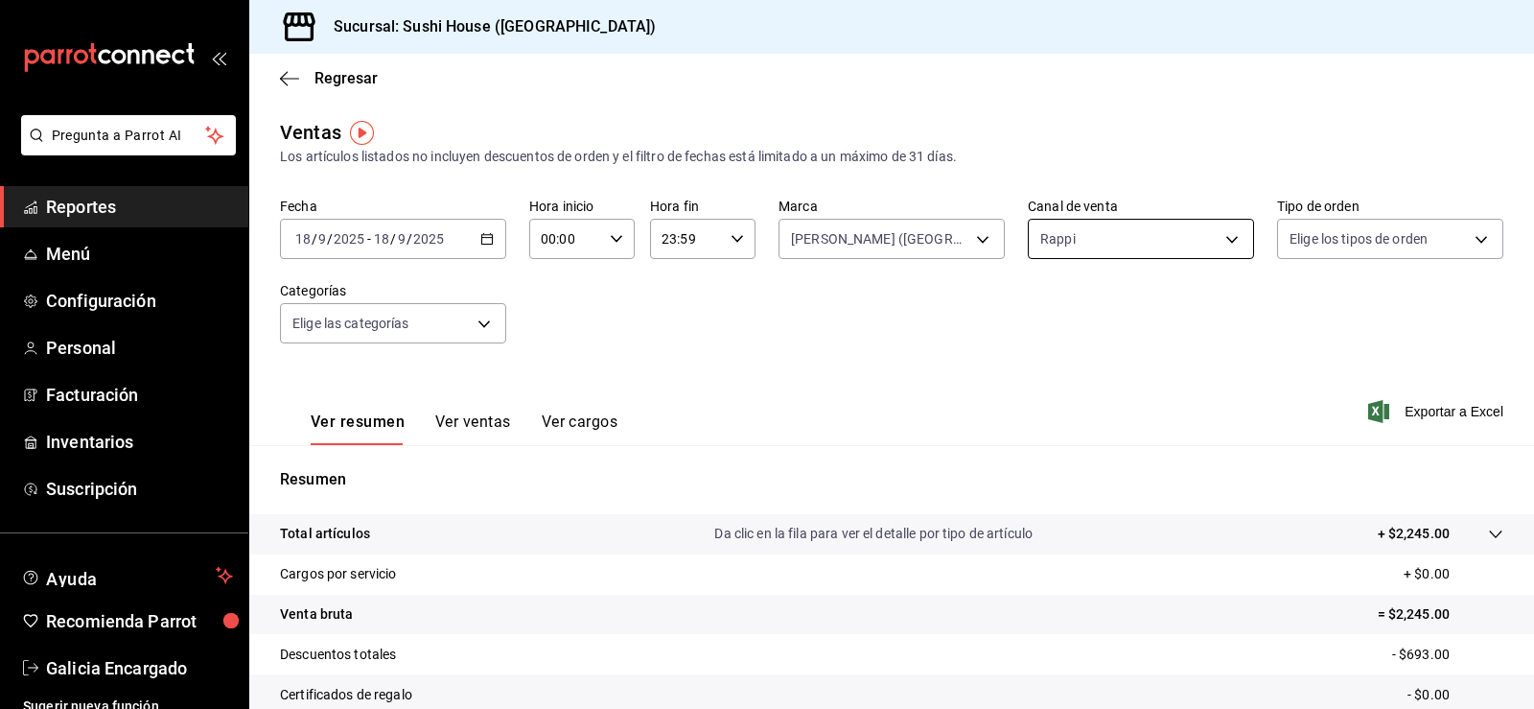
click at [1158, 245] on body "Pregunta a Parrot AI Reportes Menú Configuración Personal Facturación Inventari…" at bounding box center [767, 354] width 1534 height 709
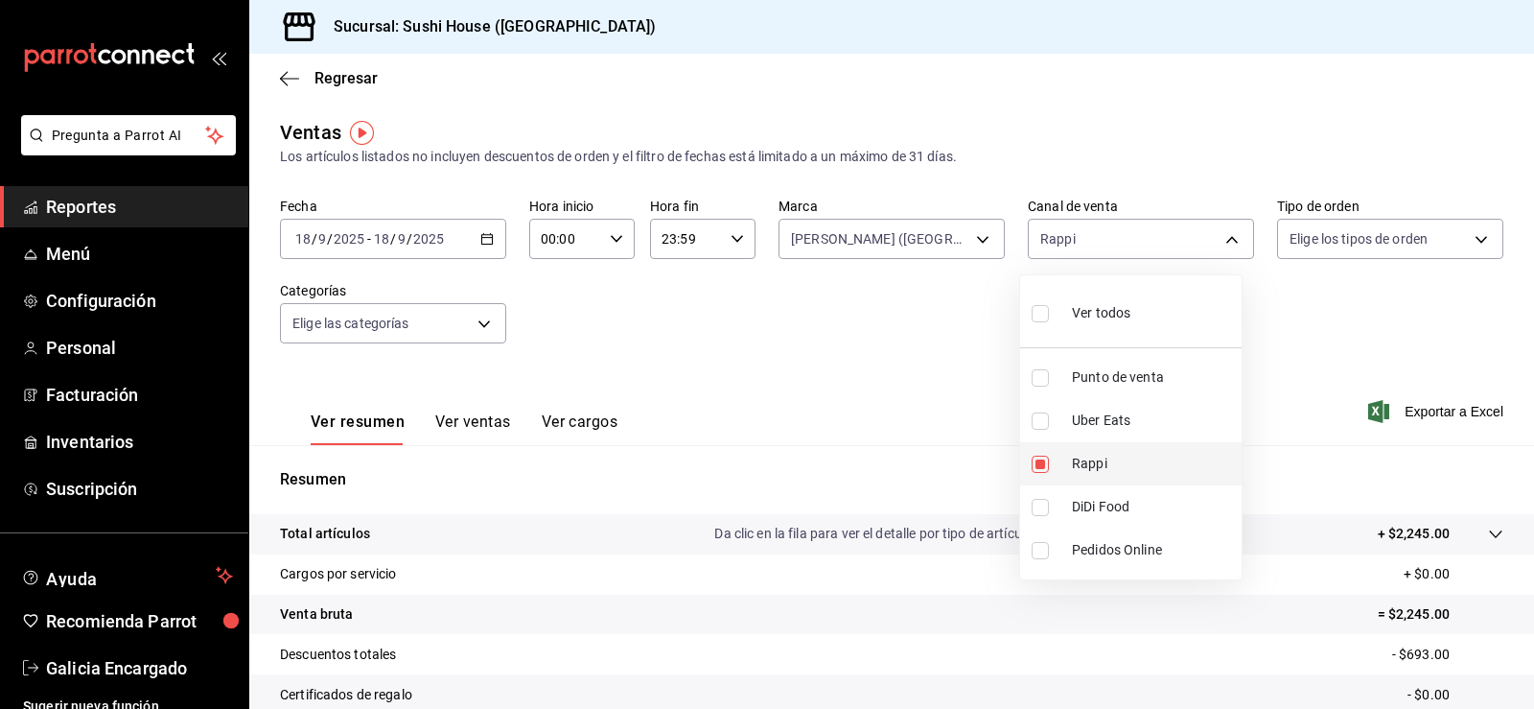
click at [1092, 447] on li "Rappi" at bounding box center [1130, 463] width 221 height 43
checkbox input "false"
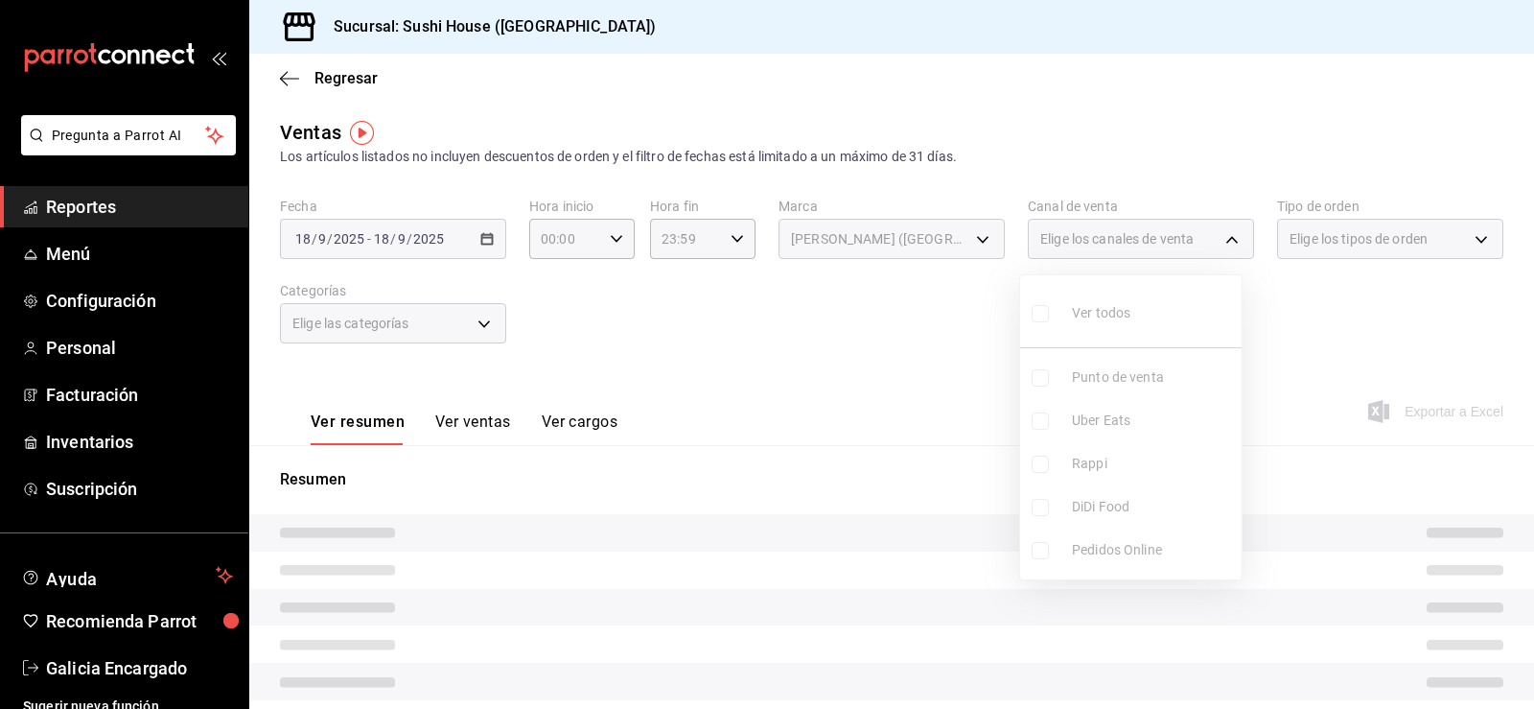
click at [911, 342] on div at bounding box center [767, 354] width 1534 height 709
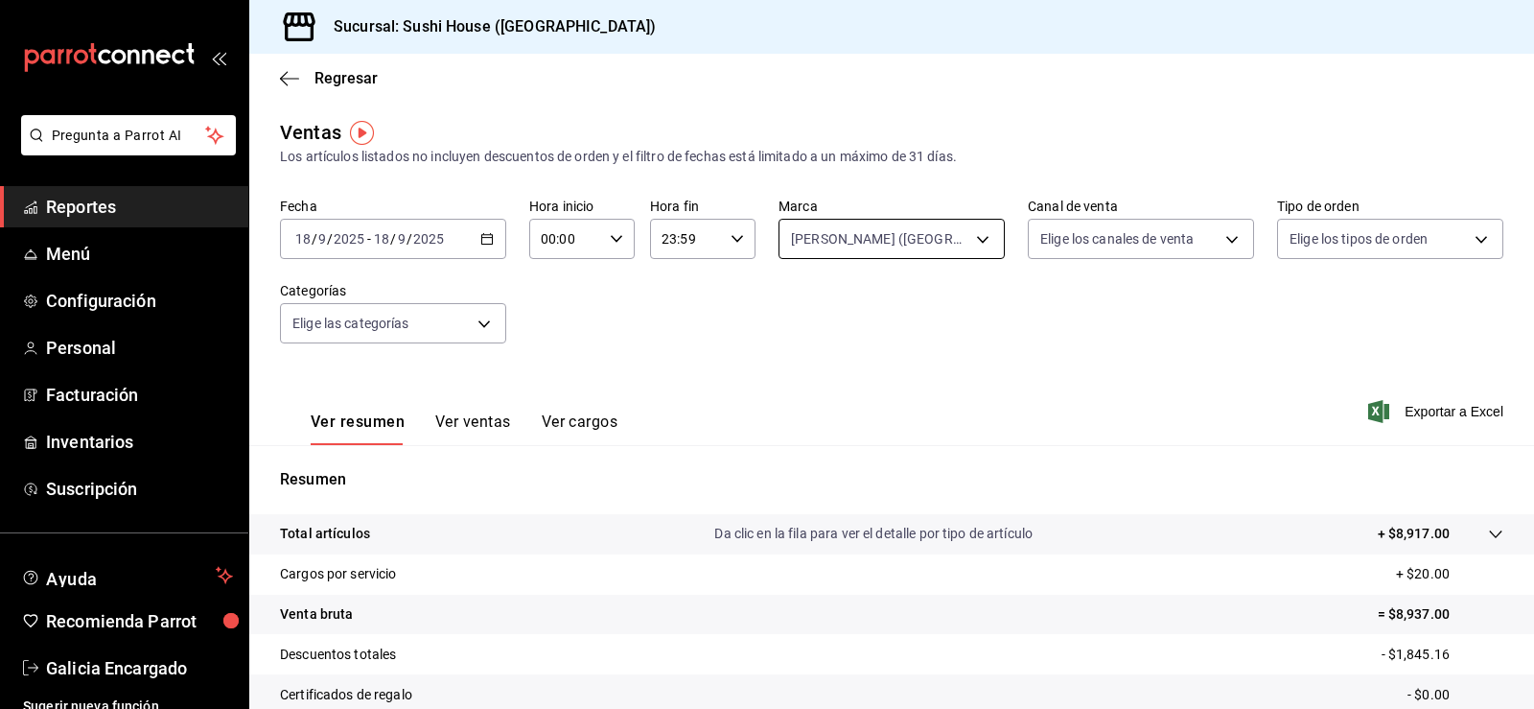
click at [895, 245] on body "Pregunta a Parrot AI Reportes Menú Configuración Personal Facturación Inventari…" at bounding box center [767, 354] width 1534 height 709
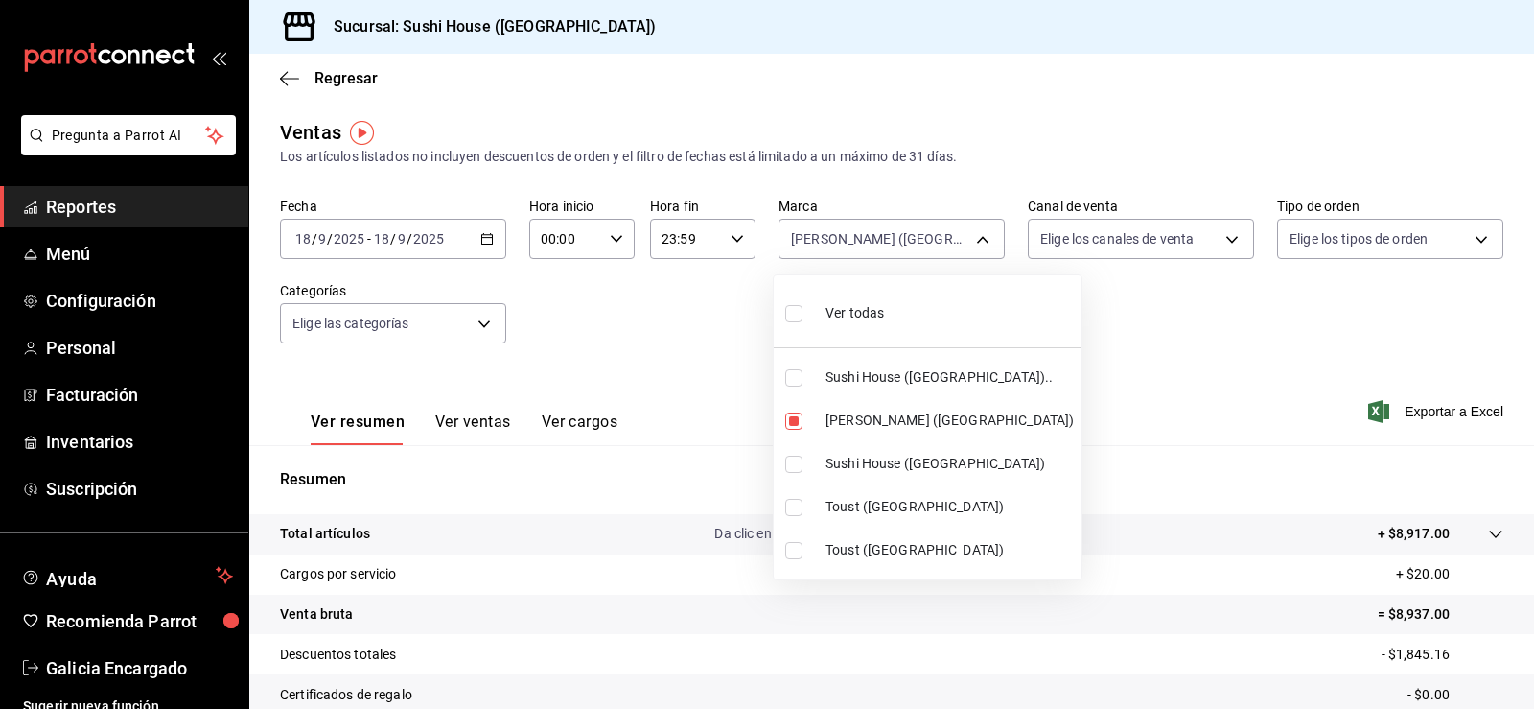
click at [931, 325] on li "Ver todas" at bounding box center [928, 311] width 308 height 57
type input "7dc1bbcc-c854-438a-98a7-f6be28febd34,74f618c1-62af-4f1c-9f59-932c5bb3cccb,fc9d6…"
checkbox input "true"
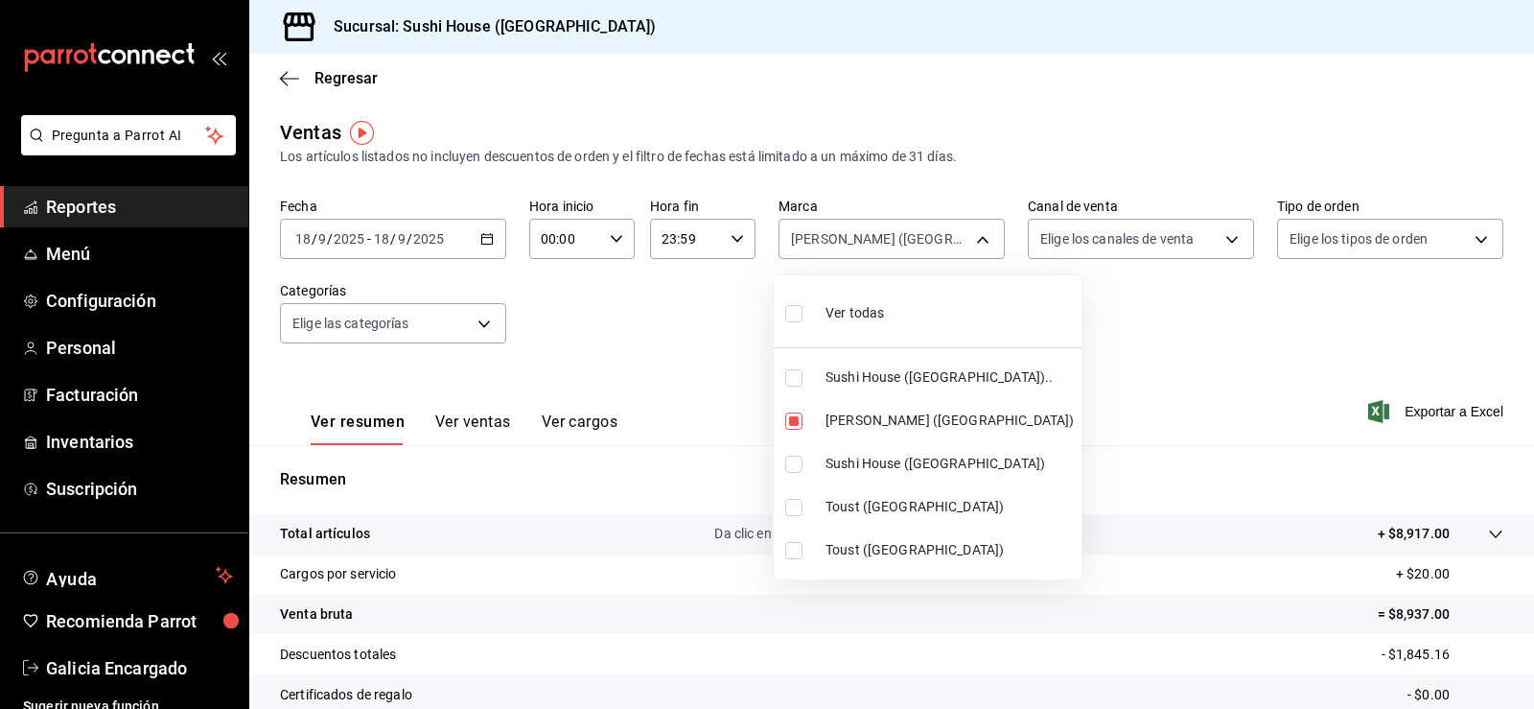
checkbox input "true"
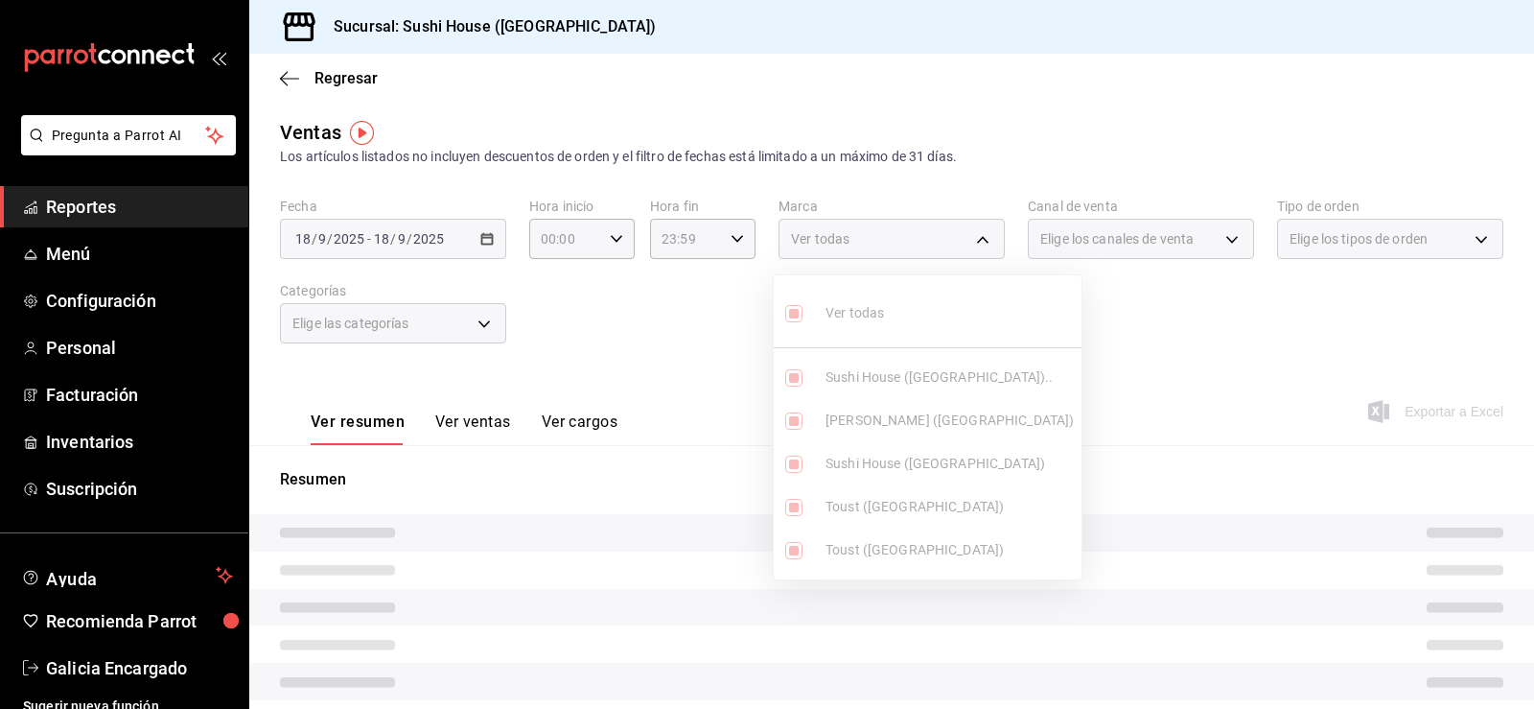
click at [1174, 324] on div at bounding box center [767, 354] width 1534 height 709
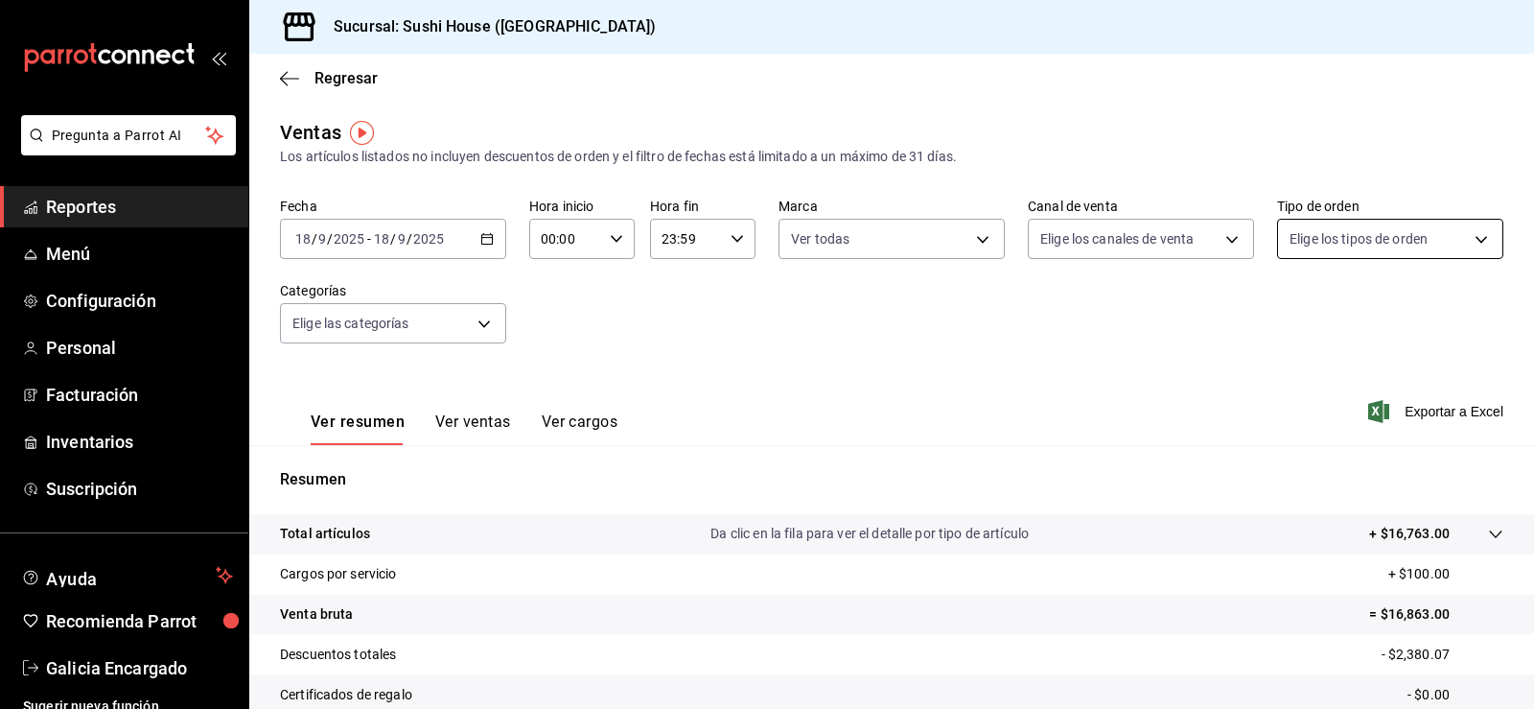
click at [1302, 235] on body "Pregunta a Parrot AI Reportes Menú Configuración Personal Facturación Inventari…" at bounding box center [767, 354] width 1534 height 709
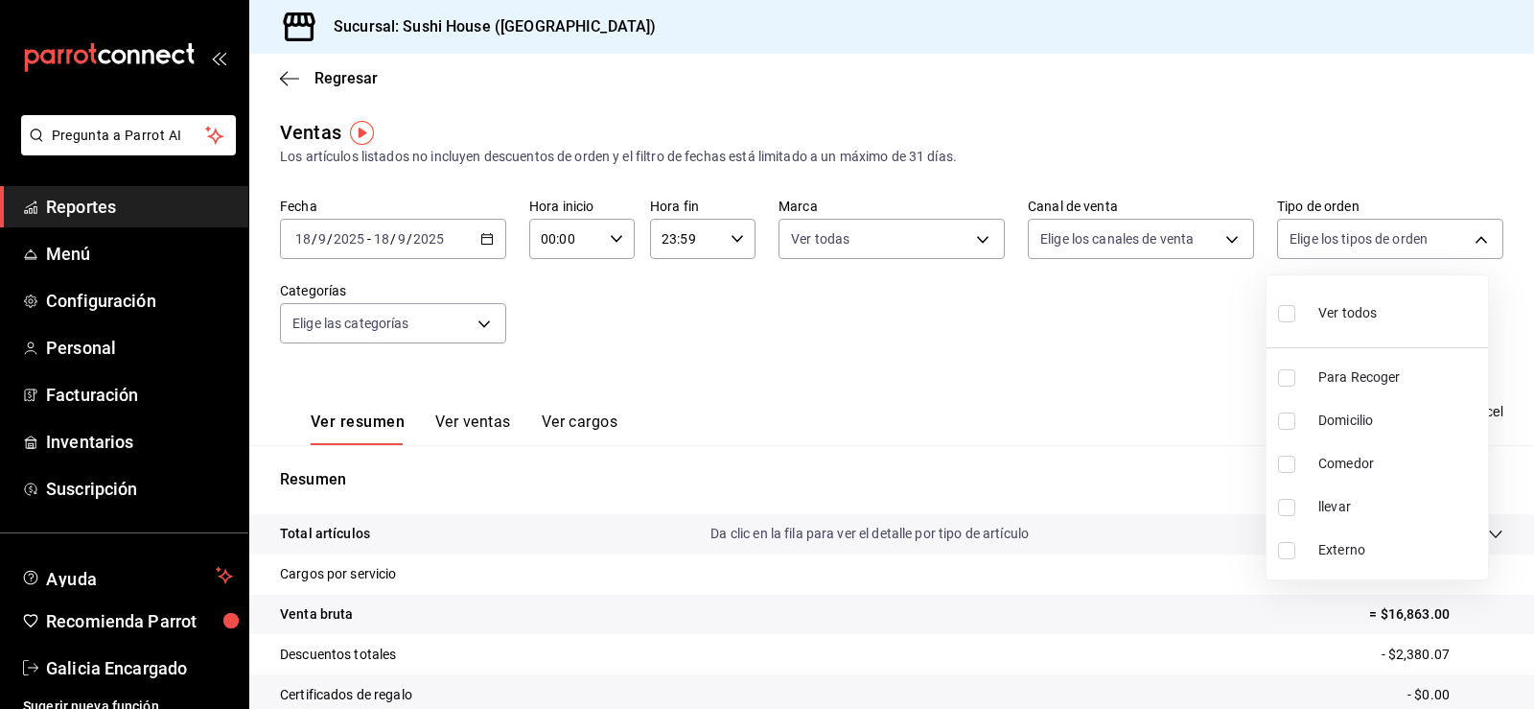
click at [1349, 324] on div "Ver todos" at bounding box center [1327, 311] width 99 height 41
type input "9d316b26-ed3c-41d9-ac2e-659a84dac7c1,c813e250-a487-4472-927d-f84c1c5aa0d0,53da9…"
checkbox input "true"
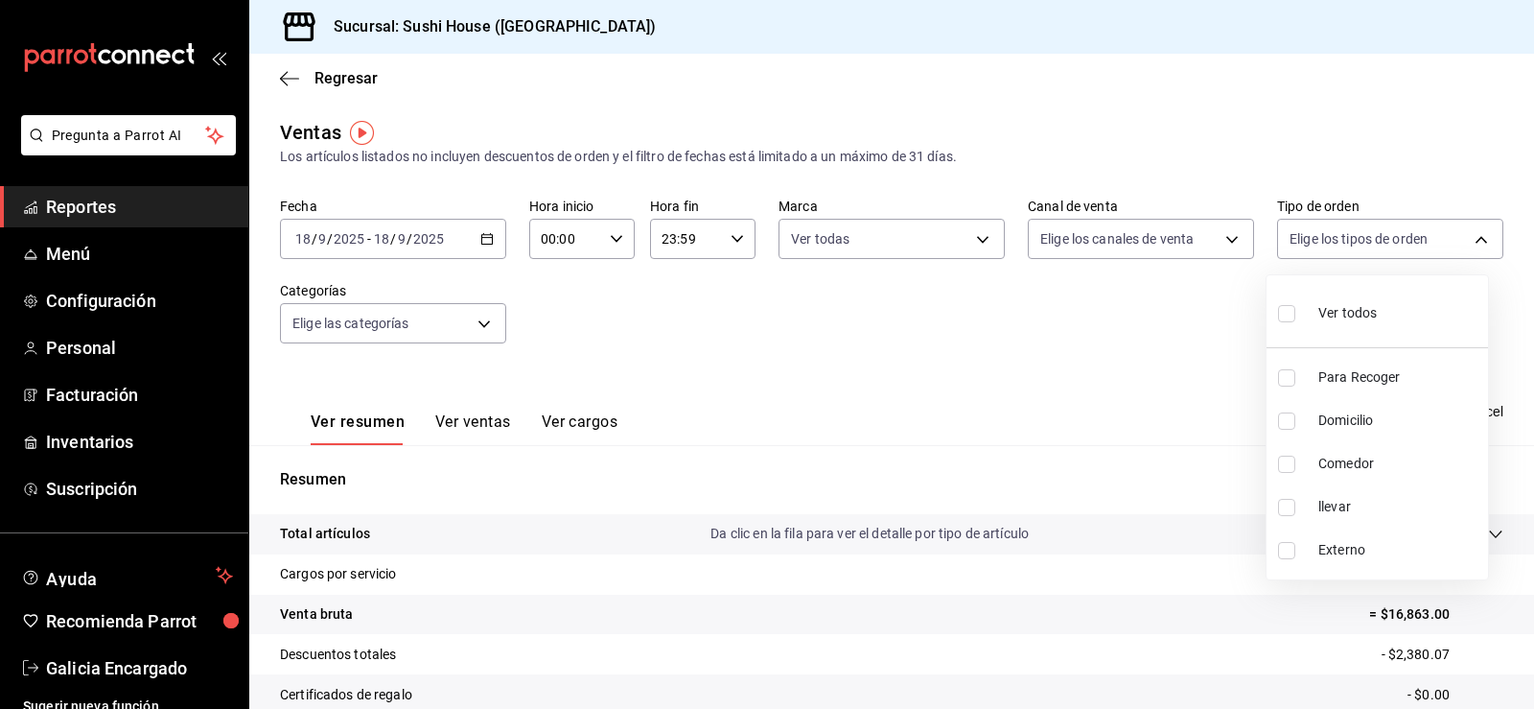
checkbox input "true"
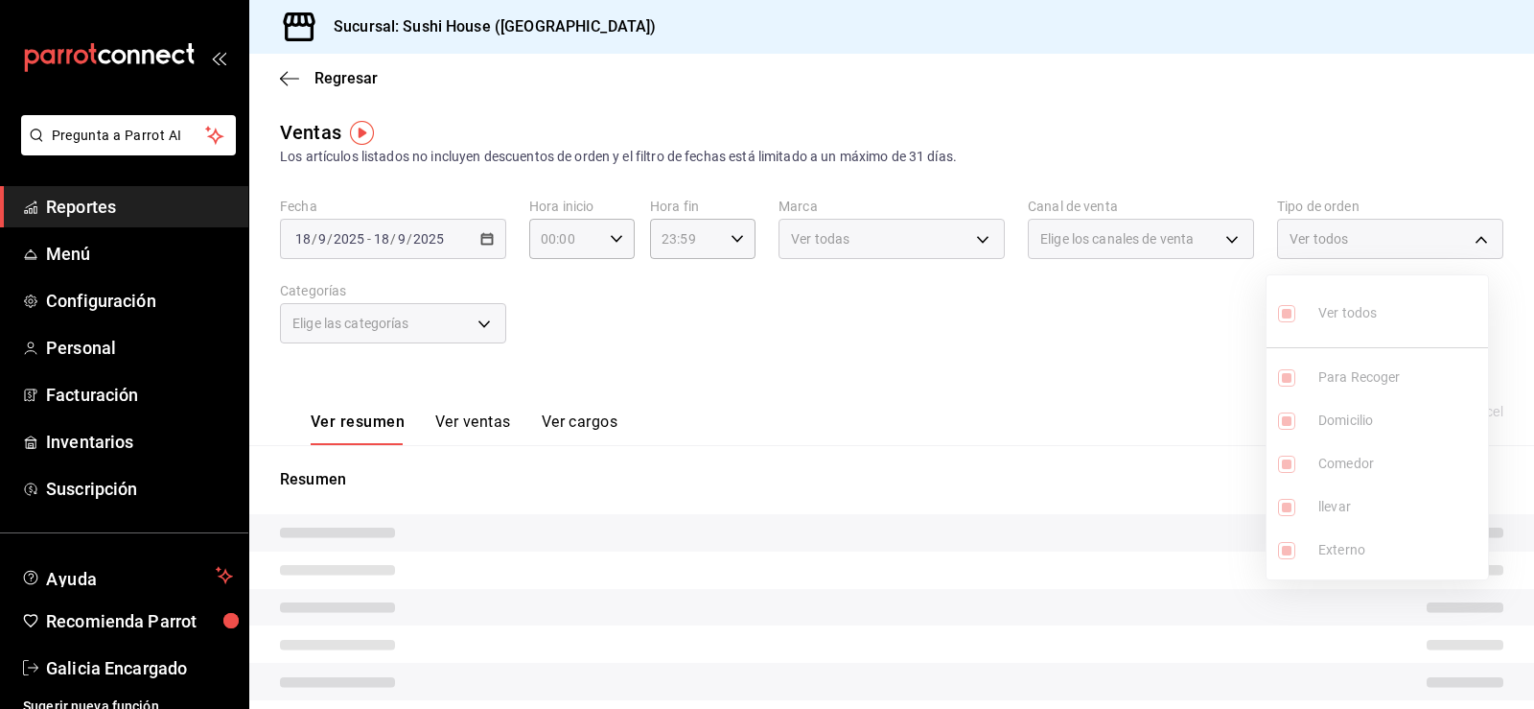
click at [1236, 319] on div at bounding box center [767, 354] width 1534 height 709
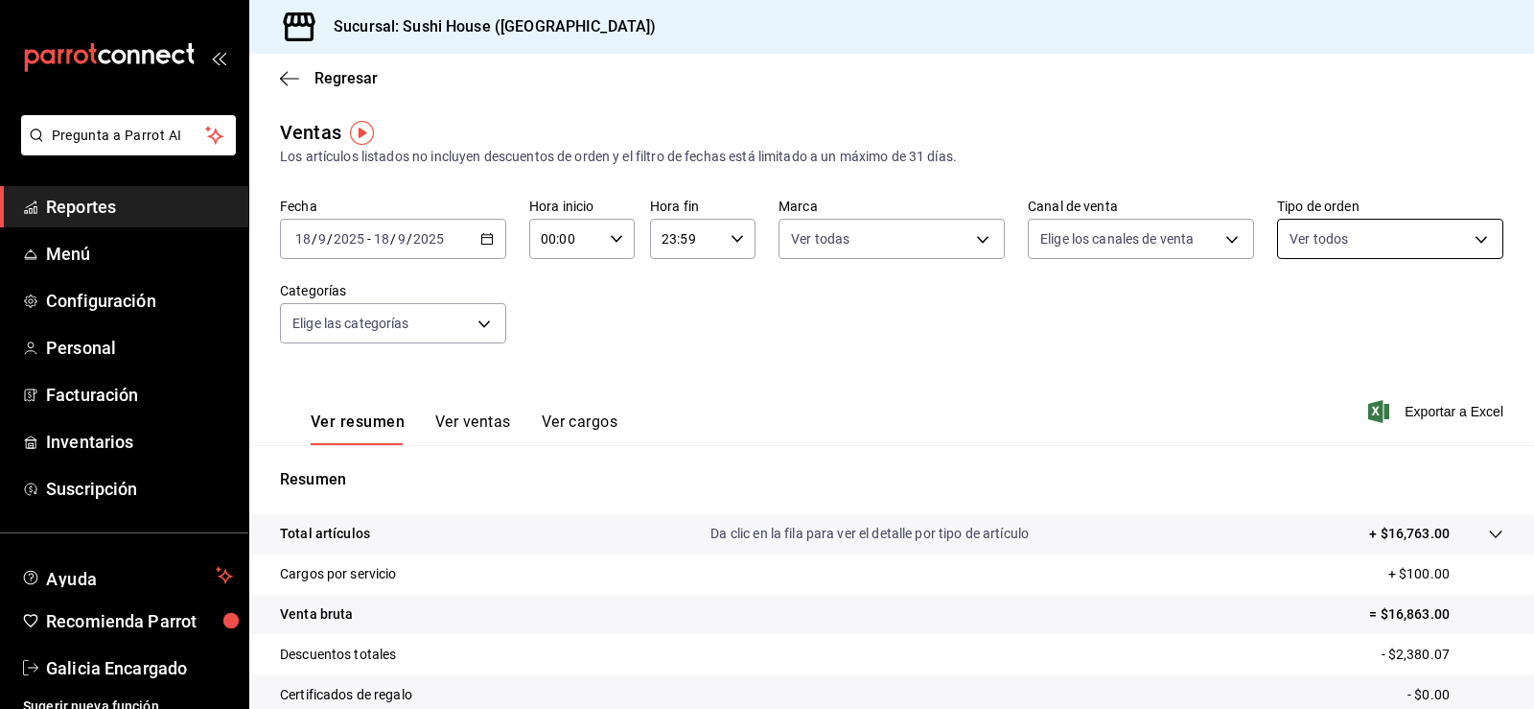
click at [1340, 222] on body "Pregunta a Parrot AI Reportes Menú Configuración Personal Facturación Inventari…" at bounding box center [767, 354] width 1534 height 709
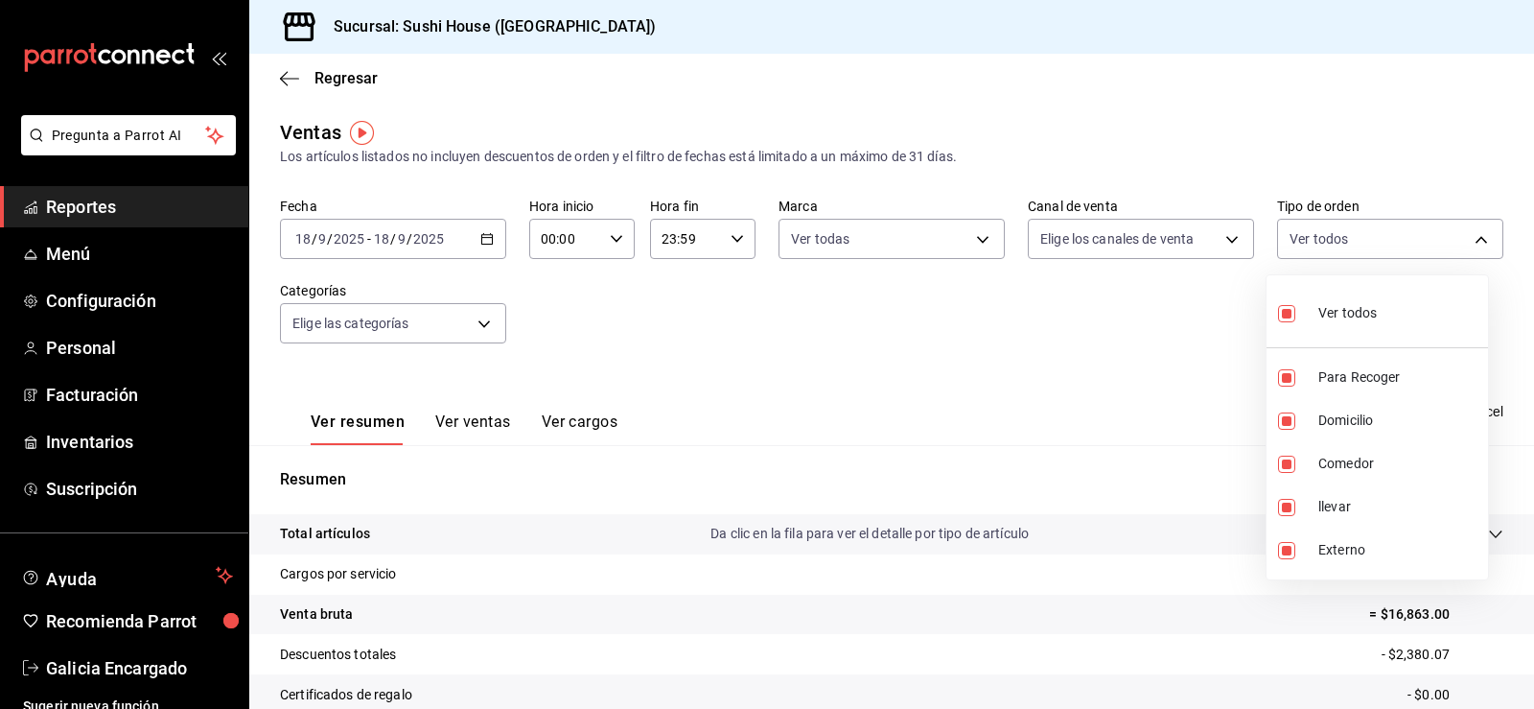
click at [1376, 332] on li "Ver todos" at bounding box center [1377, 311] width 221 height 57
checkbox input "false"
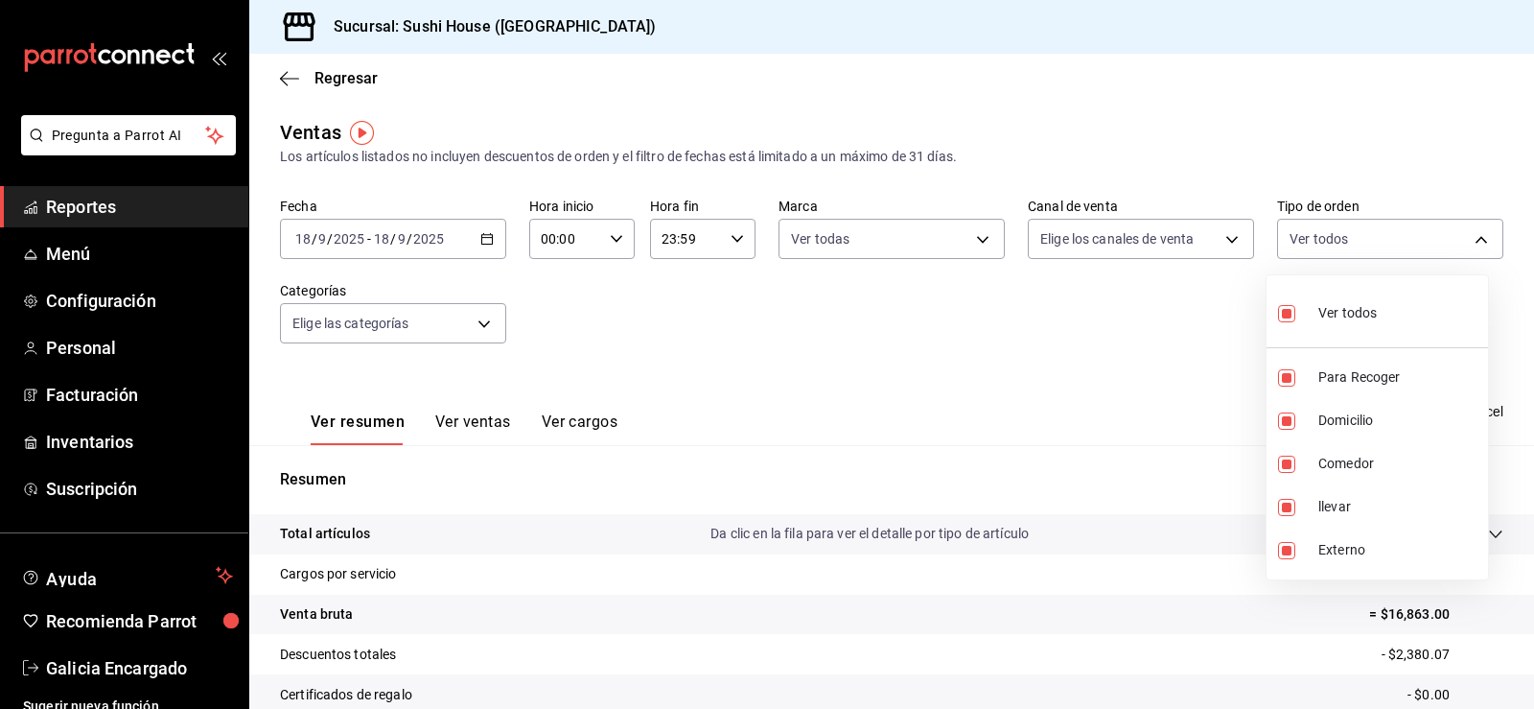
checkbox input "false"
click at [1352, 420] on span "Domicilio" at bounding box center [1399, 420] width 162 height 20
type input "c813e250-a487-4472-927d-f84c1c5aa0d0"
checkbox input "true"
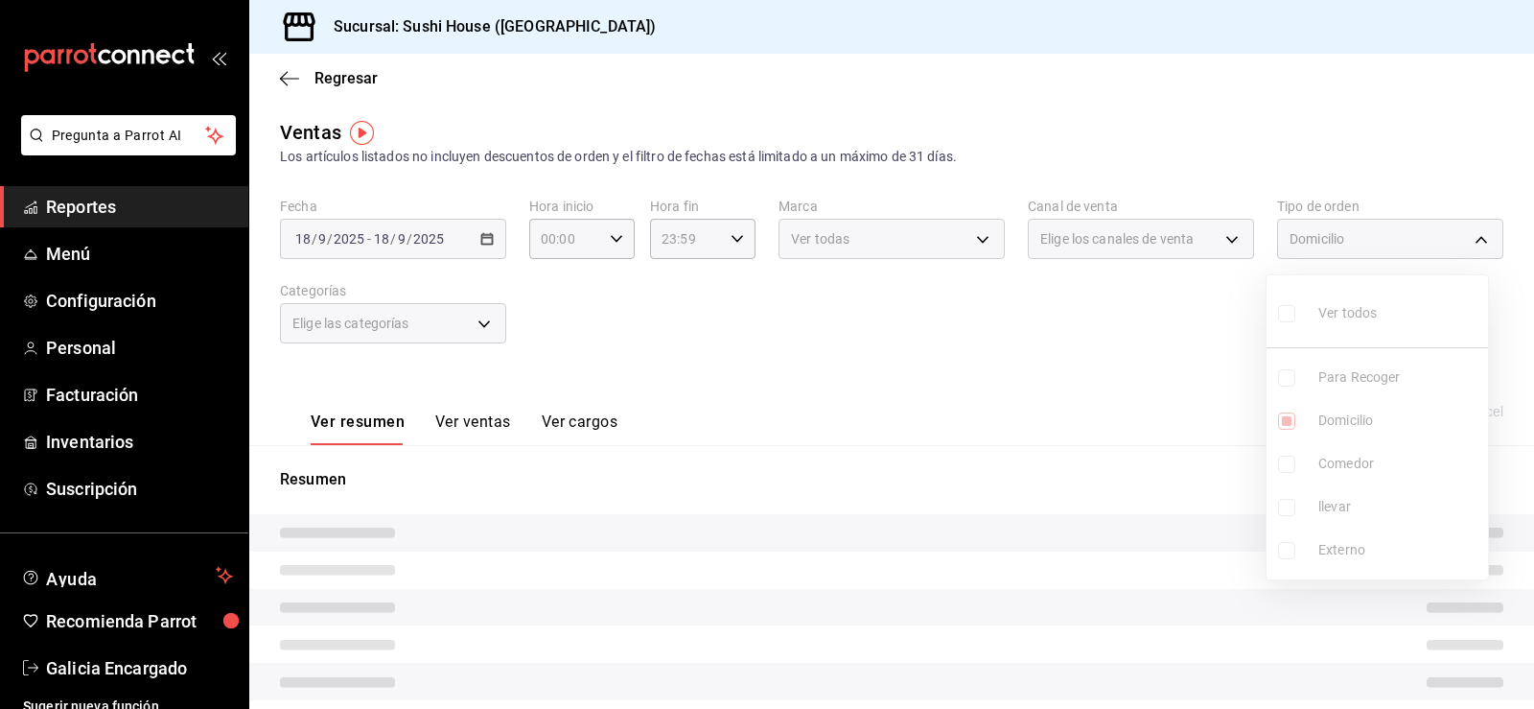
click at [1078, 354] on div at bounding box center [767, 354] width 1534 height 709
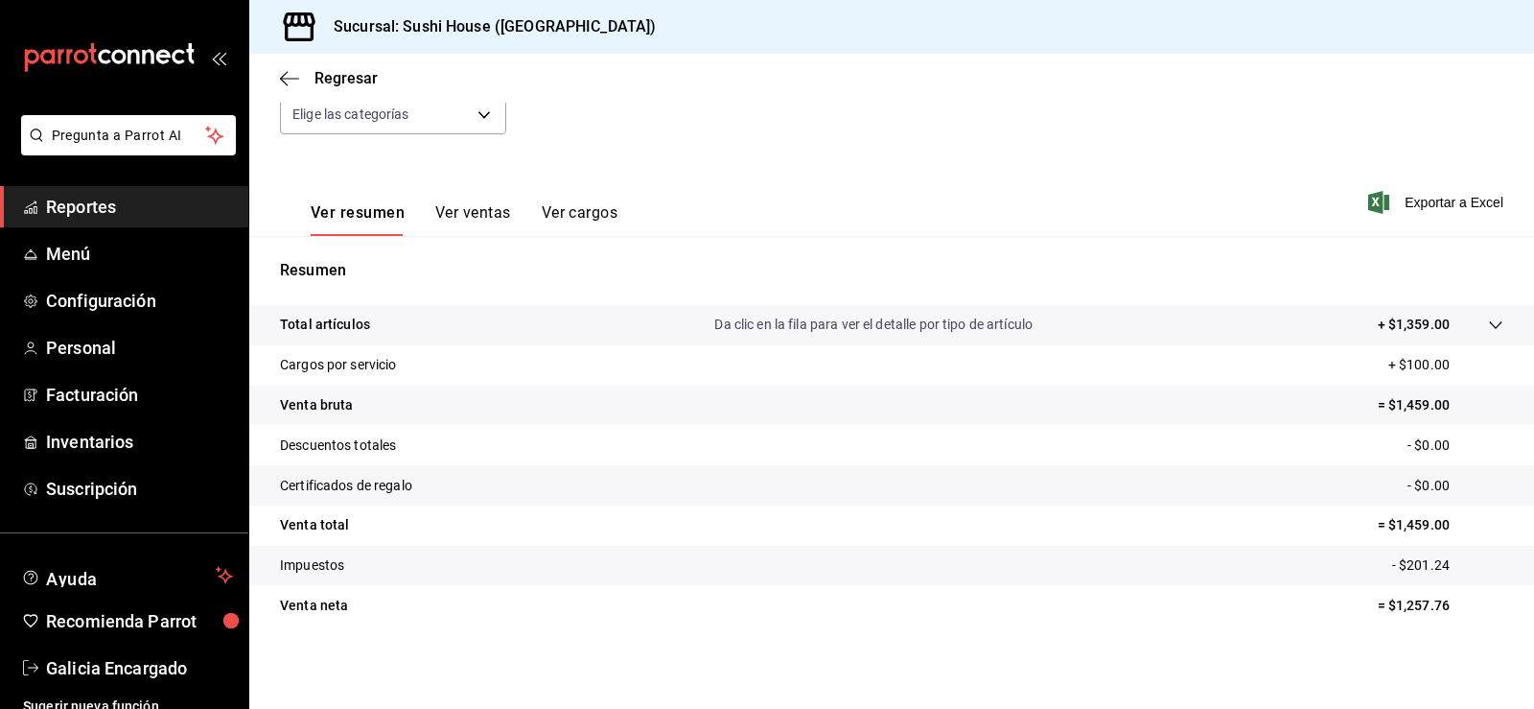
scroll to position [210, 0]
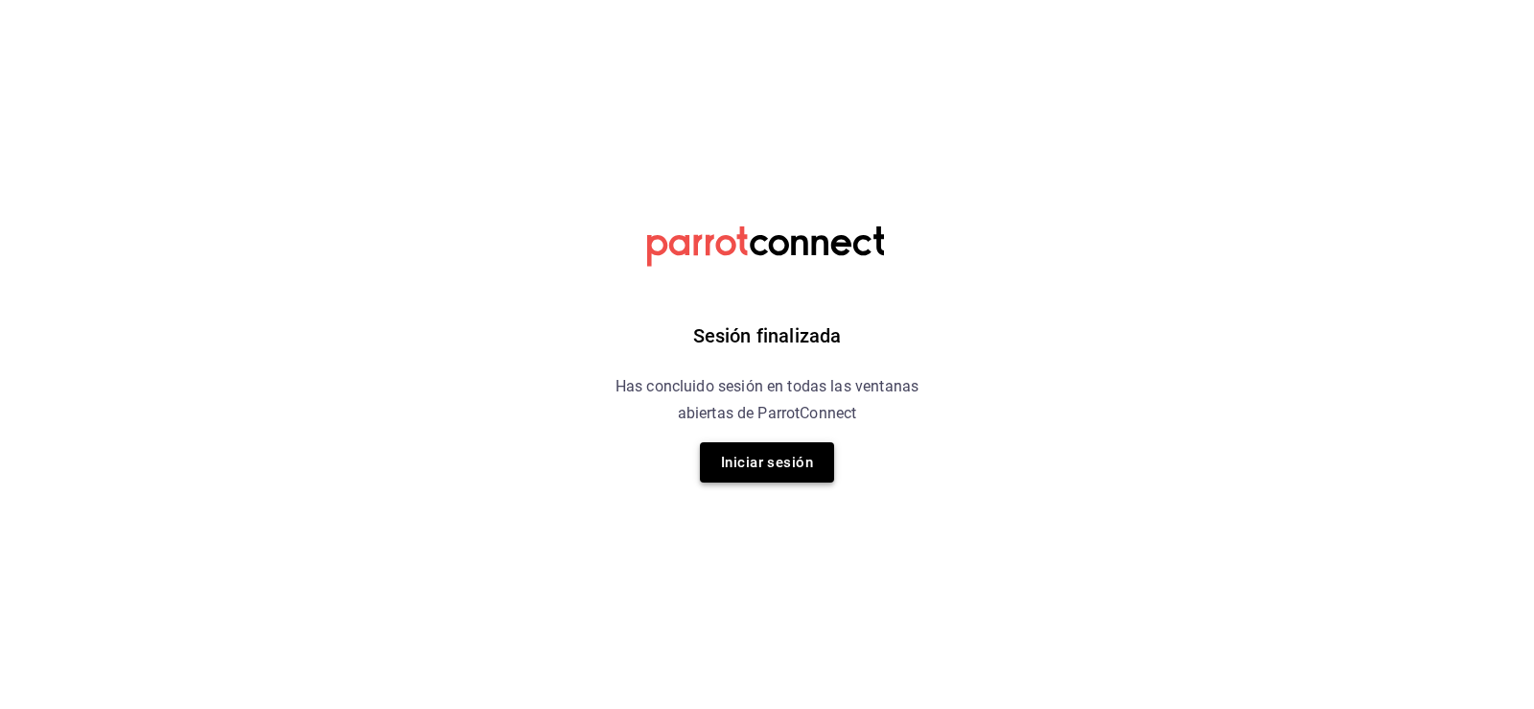
click at [749, 461] on button "Iniciar sesión" at bounding box center [767, 462] width 134 height 40
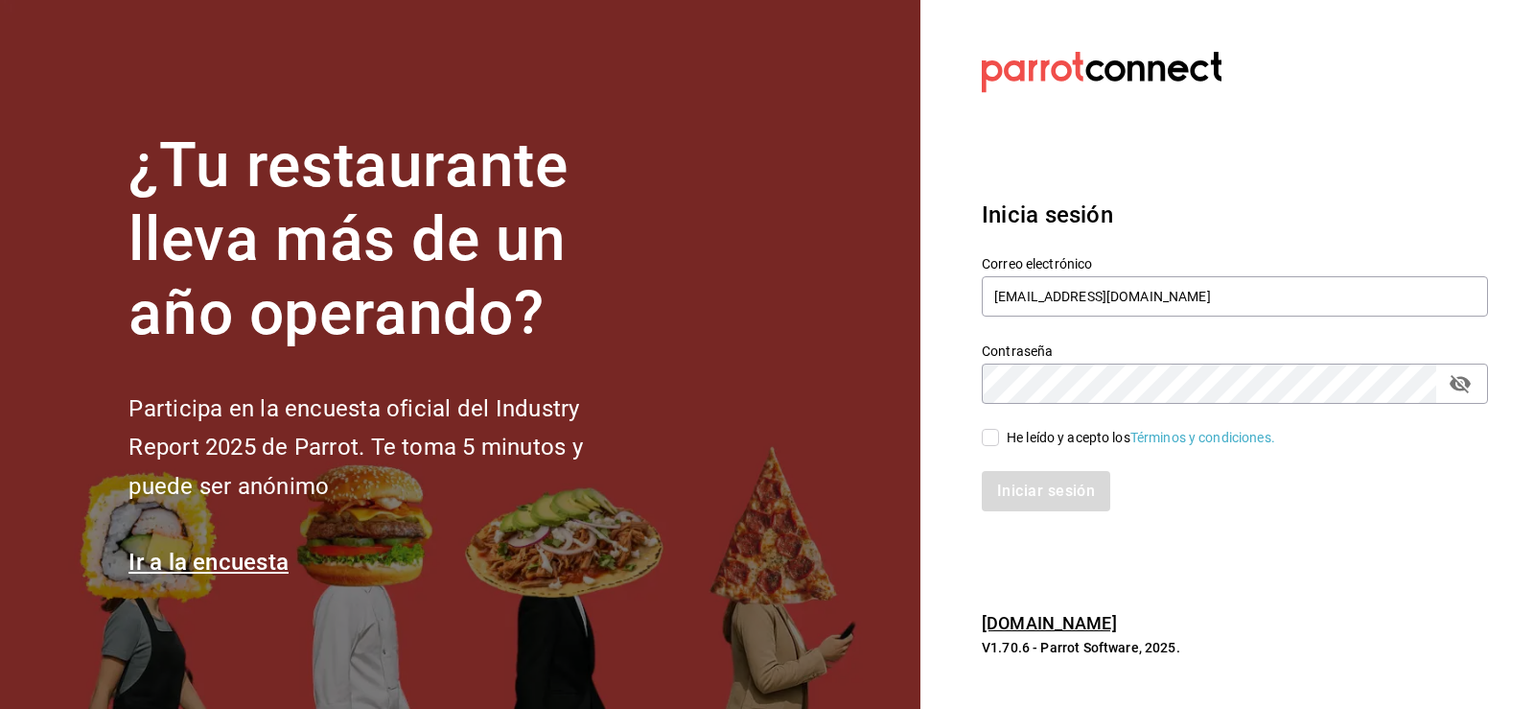
click at [980, 437] on div "He leído y acepto los Términos y condiciones." at bounding box center [1223, 426] width 529 height 44
click at [1007, 440] on div "He leído y acepto los Términos y condiciones." at bounding box center [1141, 438] width 268 height 20
click at [999, 440] on input "He leído y acepto los Términos y condiciones." at bounding box center [990, 437] width 17 height 17
checkbox input "true"
click at [1046, 530] on div "Inicia sesión Correo electrónico [EMAIL_ADDRESS][DOMAIN_NAME] Contraseña Contra…" at bounding box center [1235, 354] width 506 height 360
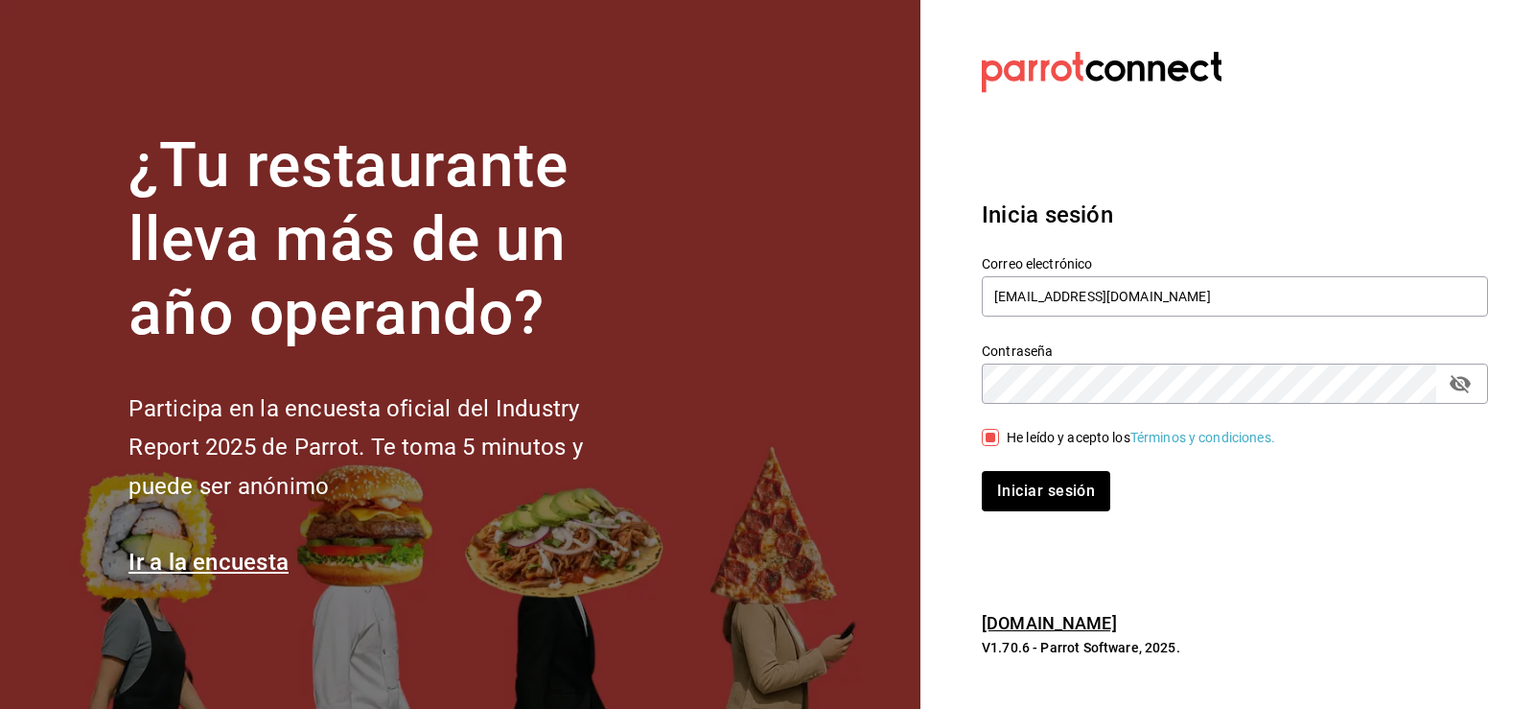
click at [1058, 462] on div "Iniciar sesión" at bounding box center [1223, 479] width 529 height 63
click at [1058, 482] on button "Iniciar sesión" at bounding box center [1047, 491] width 130 height 40
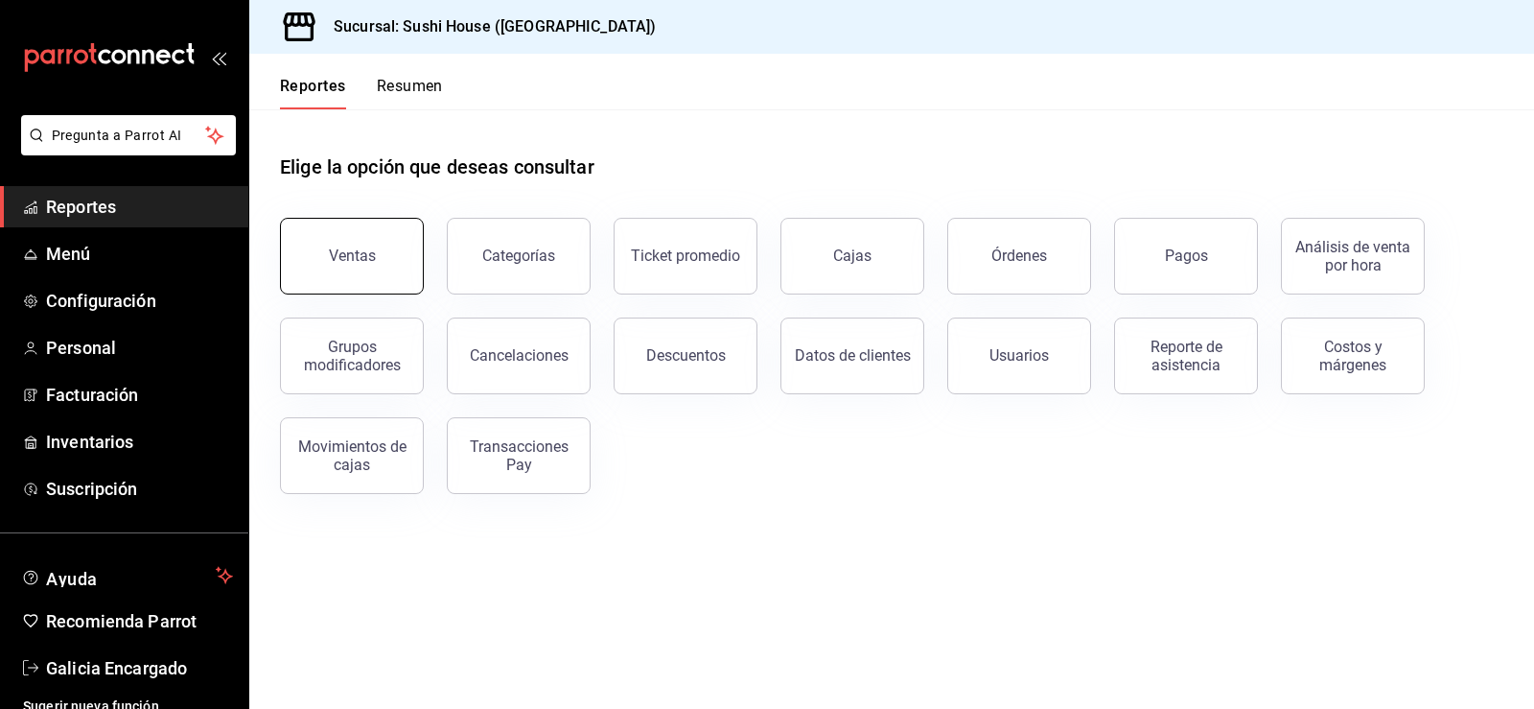
click at [380, 265] on button "Ventas" at bounding box center [352, 256] width 144 height 77
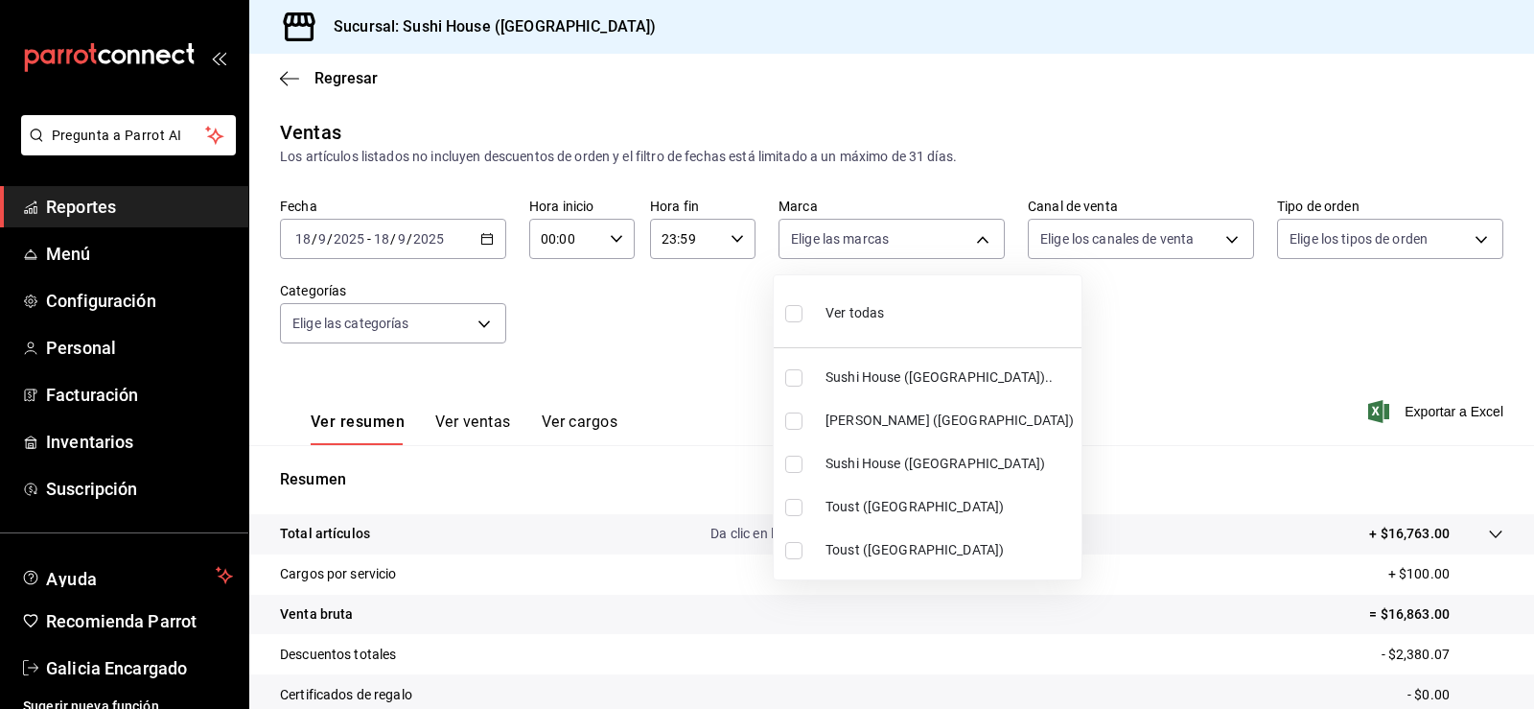
click at [939, 226] on body "Pregunta a Parrot AI Reportes Menú Configuración Personal Facturación Inventari…" at bounding box center [767, 354] width 1534 height 709
click at [937, 319] on li "Ver todas" at bounding box center [928, 311] width 308 height 57
type input "7dc1bbcc-c854-438a-98a7-f6be28febd34,74f618c1-62af-4f1c-9f59-932c5bb3cccb,fc9d6…"
checkbox input "true"
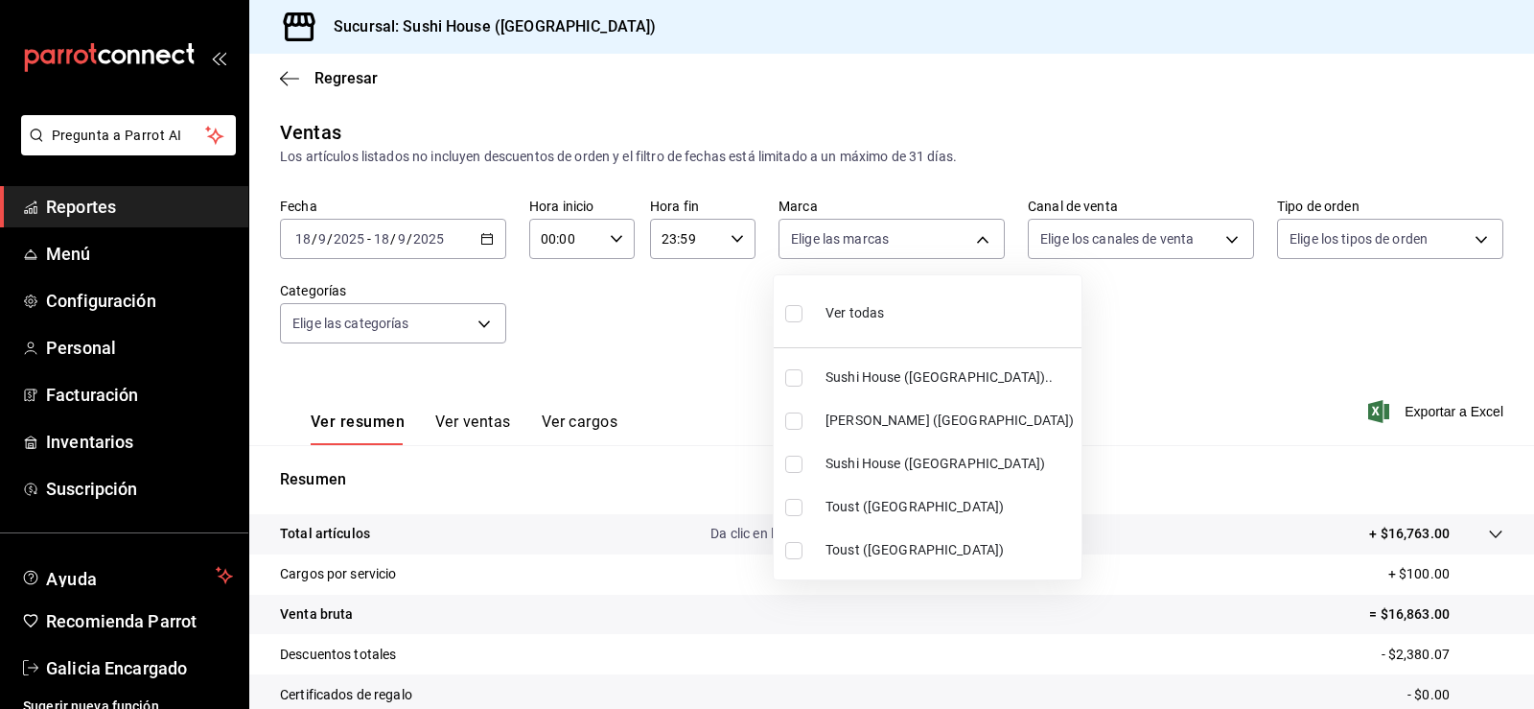
checkbox input "true"
click at [1177, 268] on div at bounding box center [767, 354] width 1534 height 709
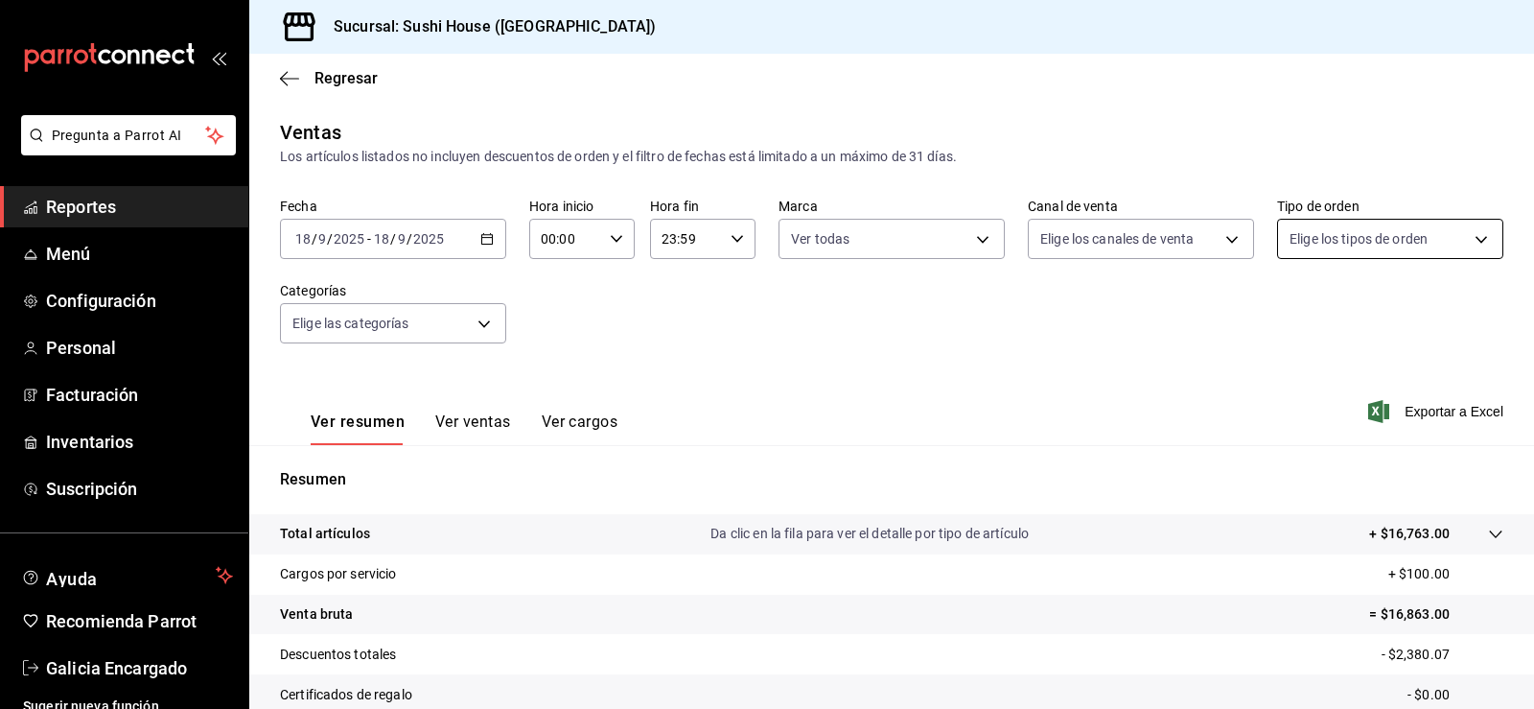
click at [1293, 232] on body "Pregunta a Parrot AI Reportes Menú Configuración Personal Facturación Inventari…" at bounding box center [767, 354] width 1534 height 709
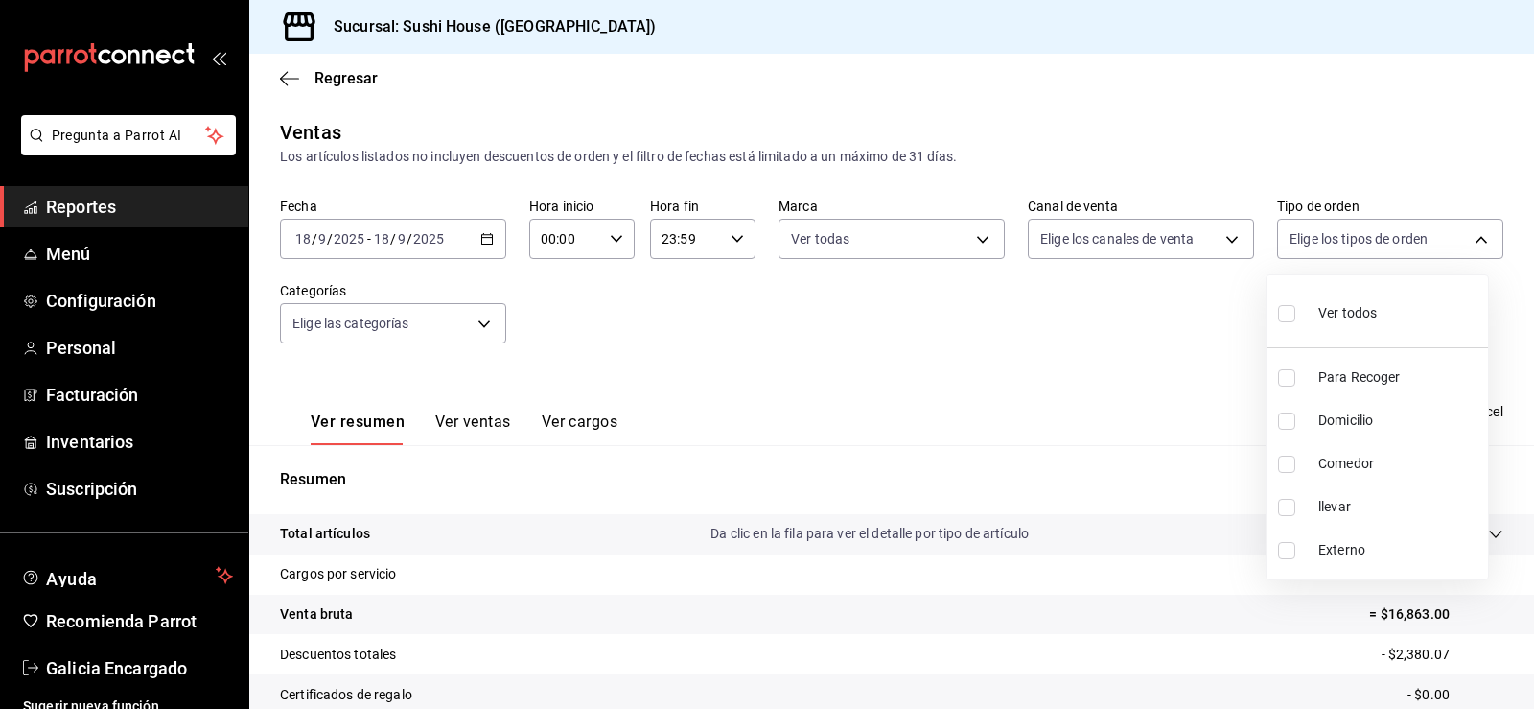
click at [1303, 308] on div "Ver todos" at bounding box center [1327, 311] width 99 height 41
type input "9d316b26-ed3c-41d9-ac2e-659a84dac7c1,c813e250-a487-4472-927d-f84c1c5aa0d0,53da9…"
checkbox input "true"
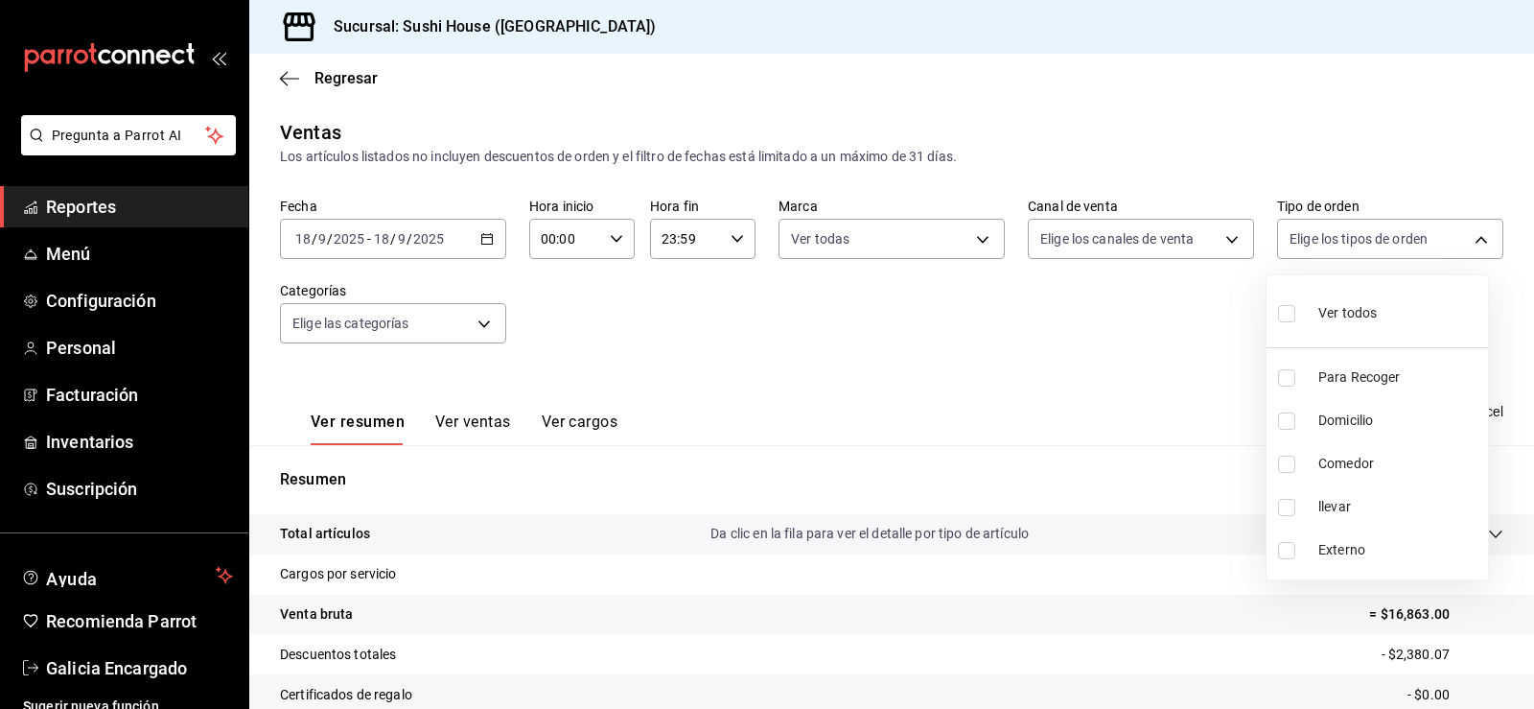
checkbox input "true"
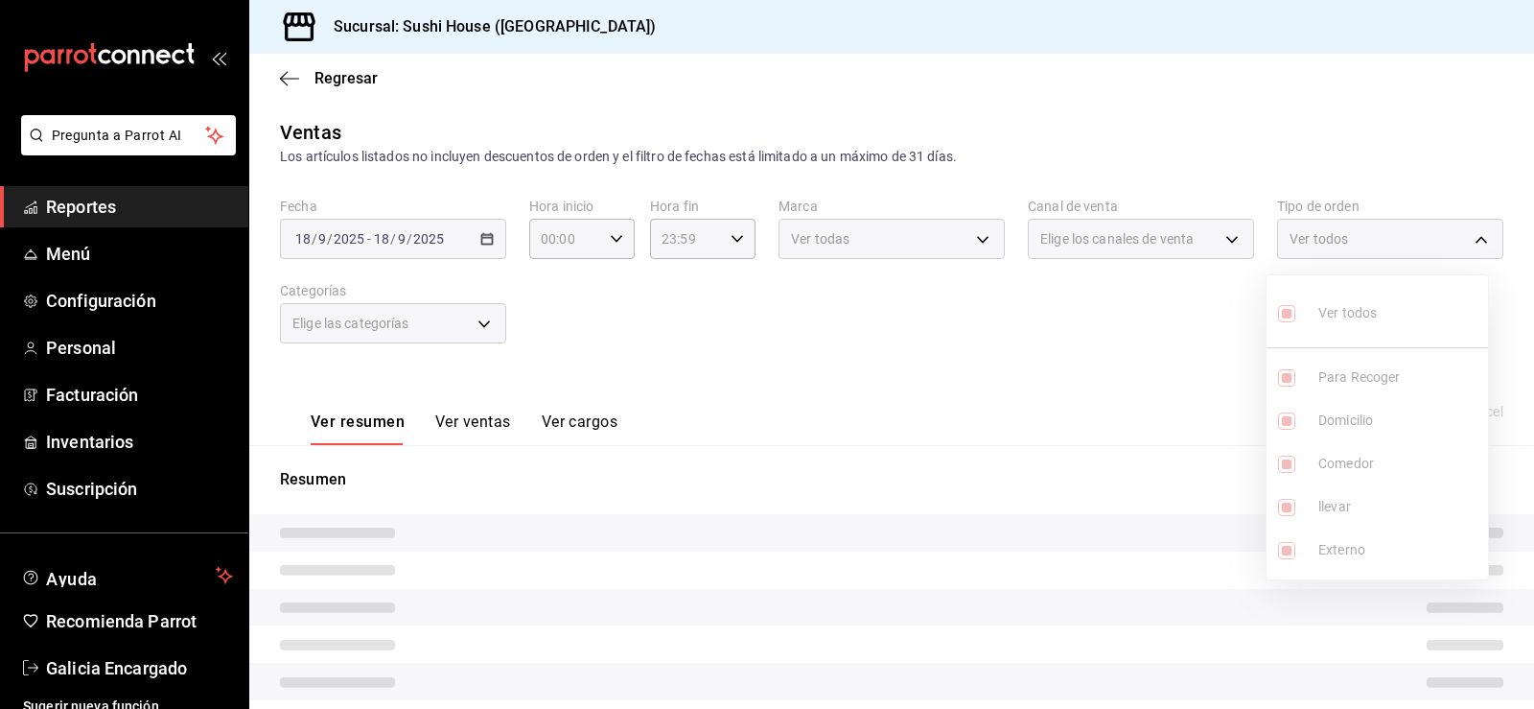
click at [1204, 354] on div at bounding box center [767, 354] width 1534 height 709
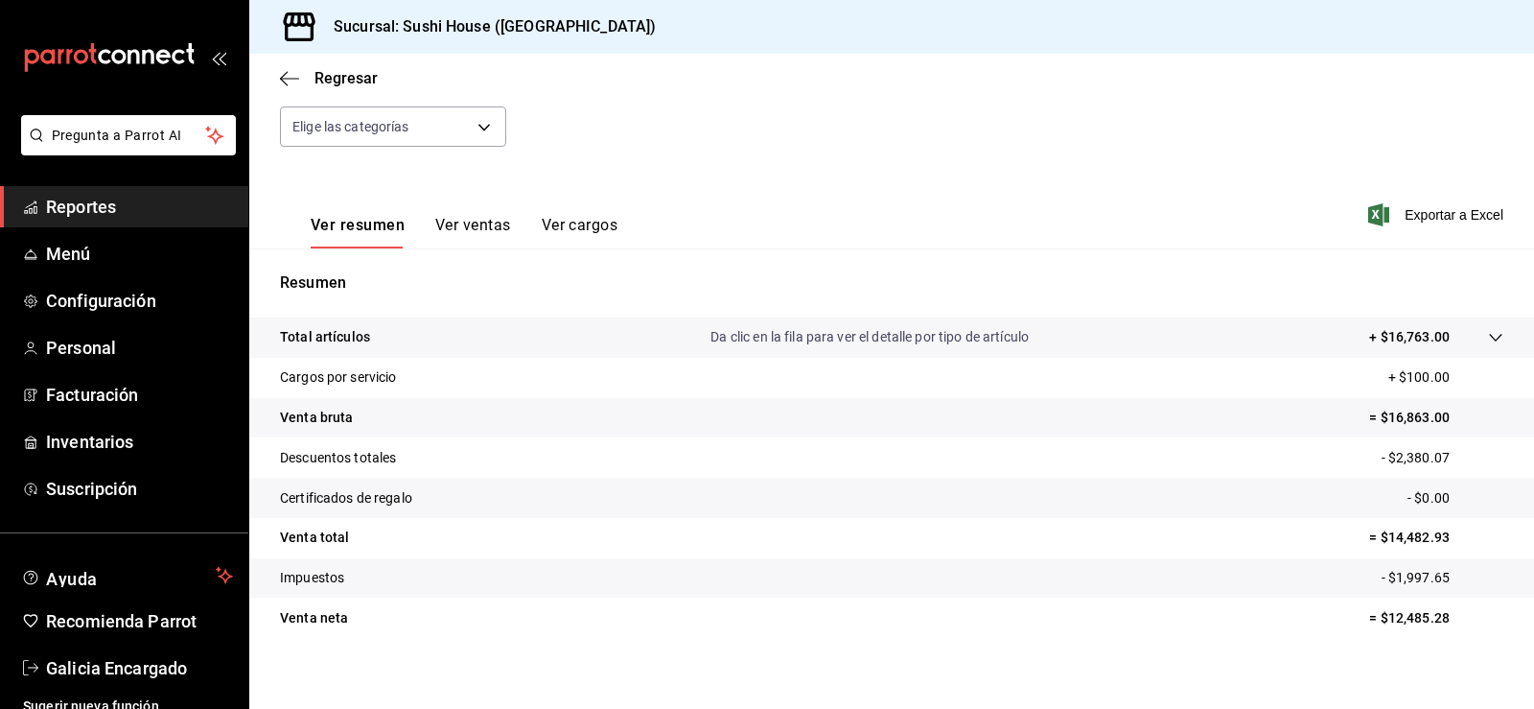
scroll to position [210, 0]
